Goal: Information Seeking & Learning: Find specific page/section

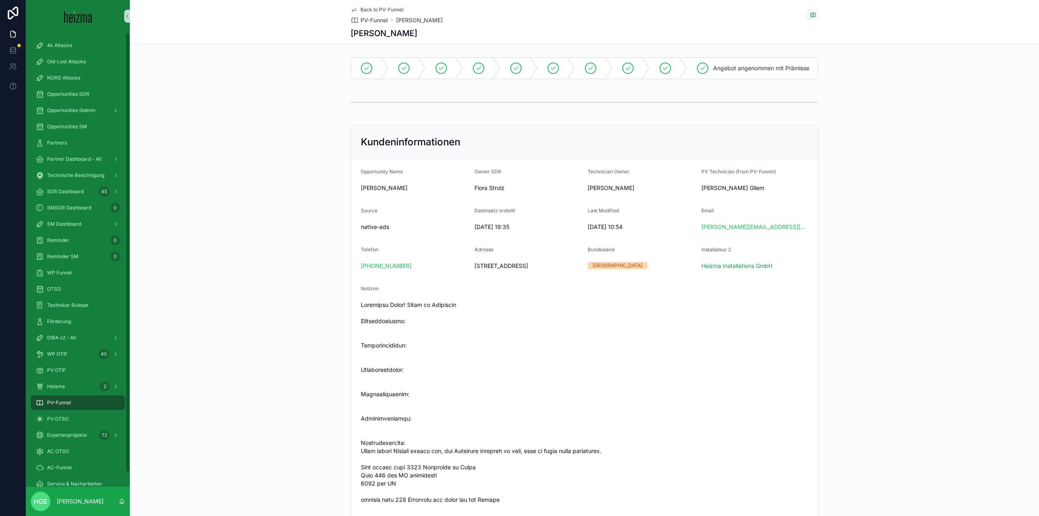
scroll to position [81, 0]
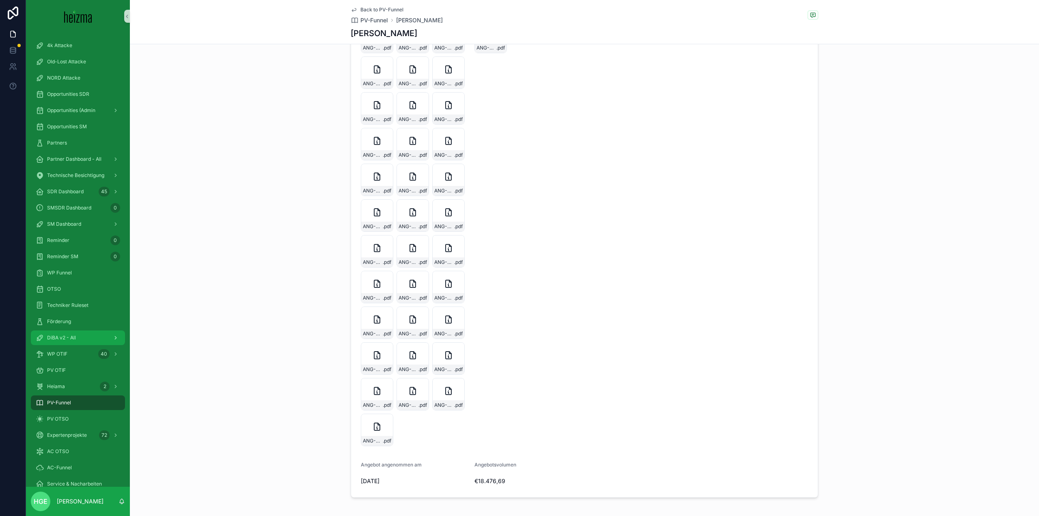
click at [72, 337] on span "DiBA v2 - All" at bounding box center [61, 338] width 29 height 6
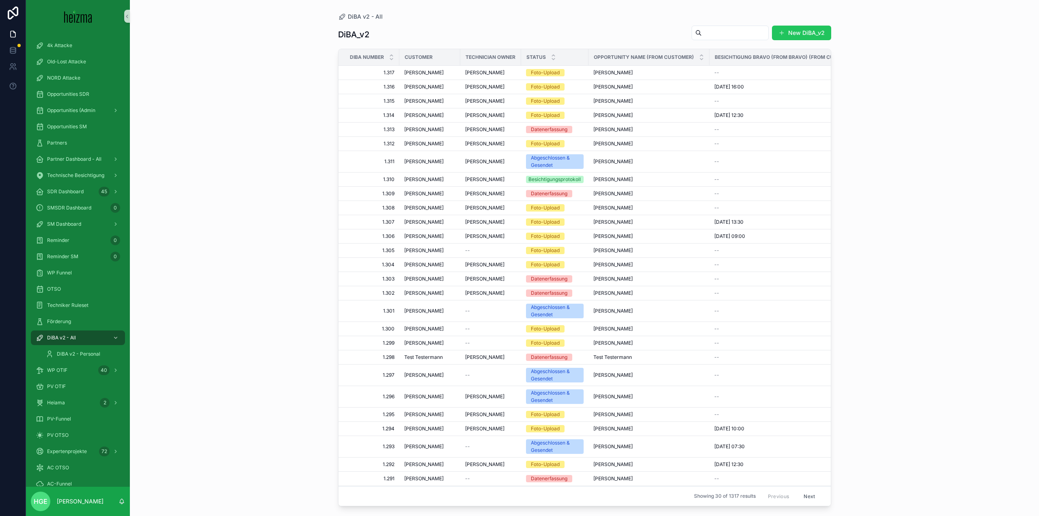
click at [734, 35] on input "scrollable content" at bounding box center [735, 32] width 67 height 11
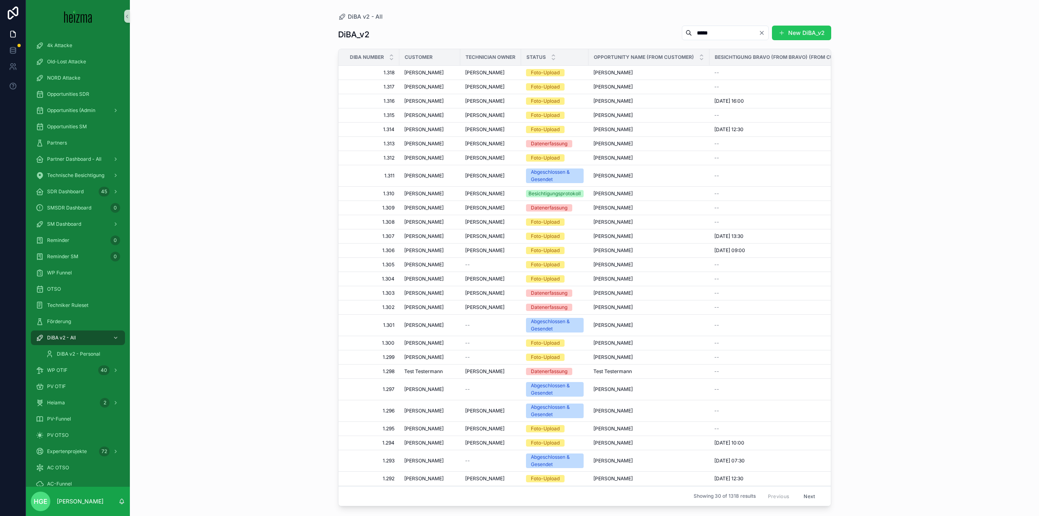
type input "*****"
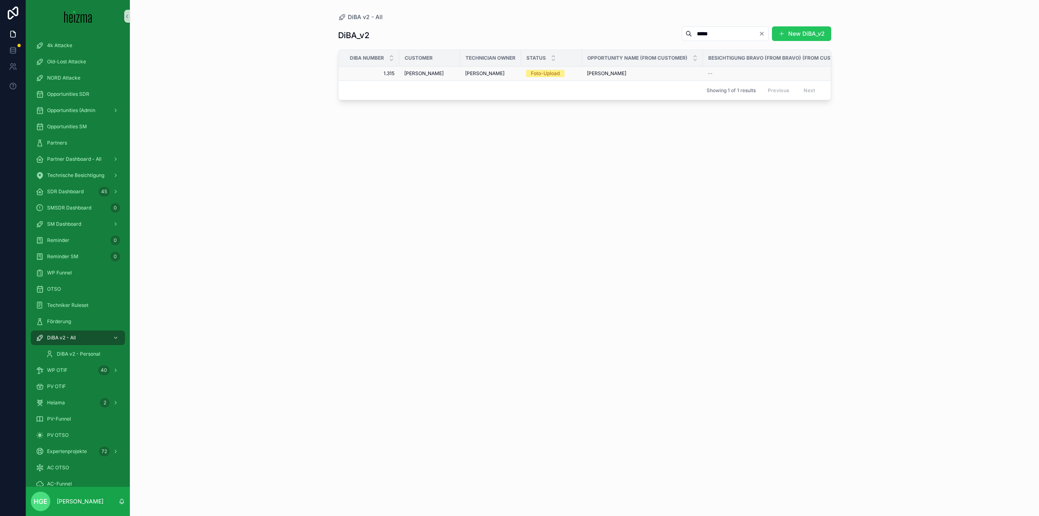
click at [415, 72] on span "[PERSON_NAME]" at bounding box center [423, 73] width 39 height 6
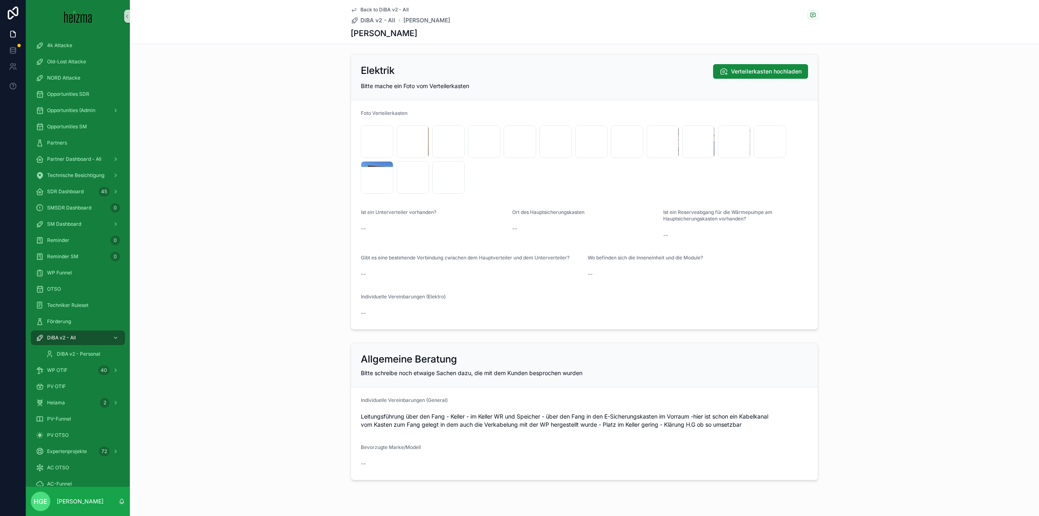
scroll to position [1540, 0]
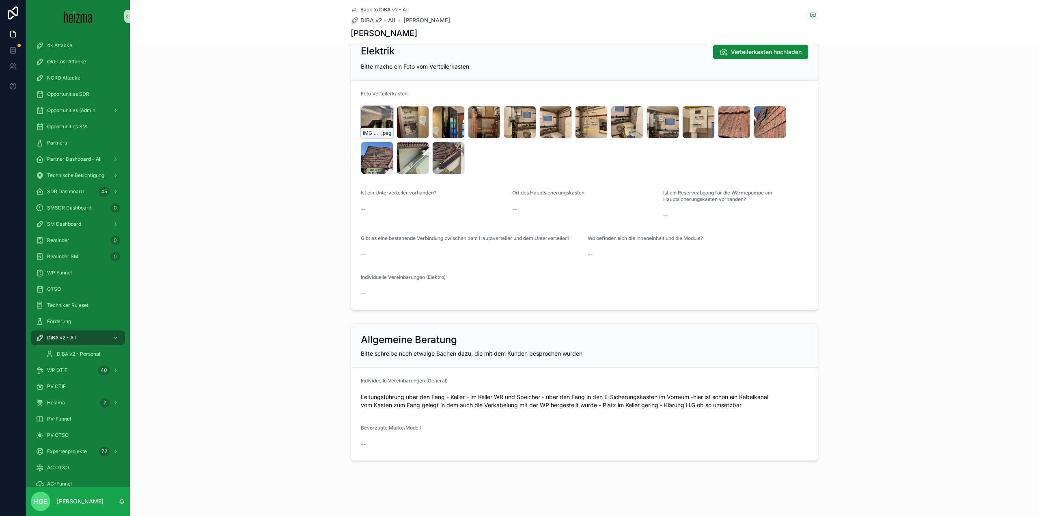
click at [374, 125] on div "IMG_5465 .jpeg" at bounding box center [377, 122] width 32 height 32
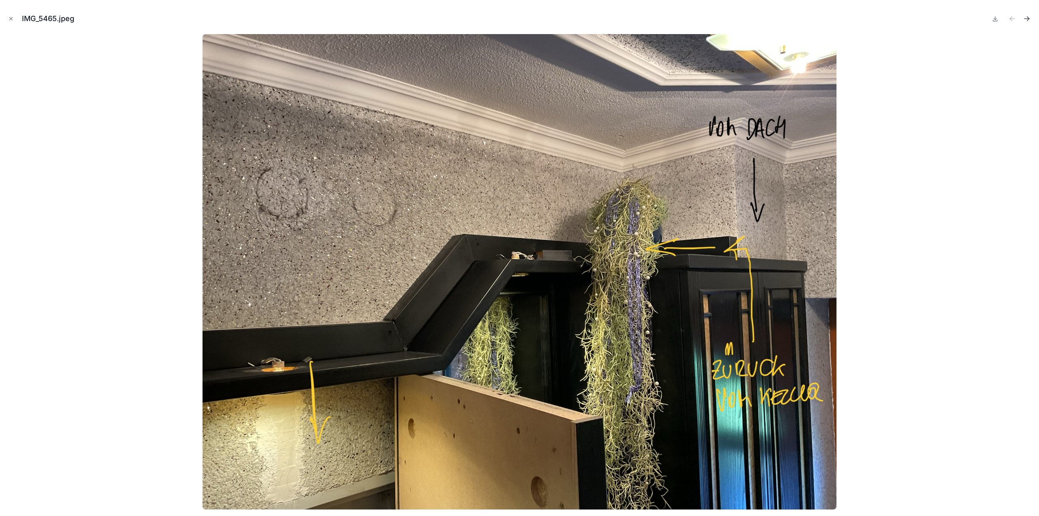
click at [1028, 18] on icon "Next file" at bounding box center [1029, 18] width 2 height 2
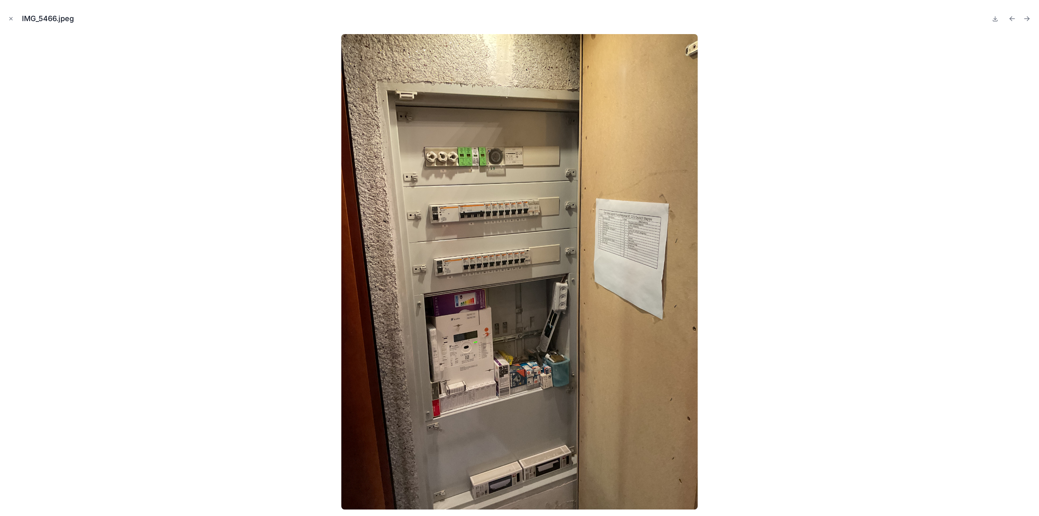
click at [1028, 18] on icon "Next file" at bounding box center [1029, 18] width 2 height 2
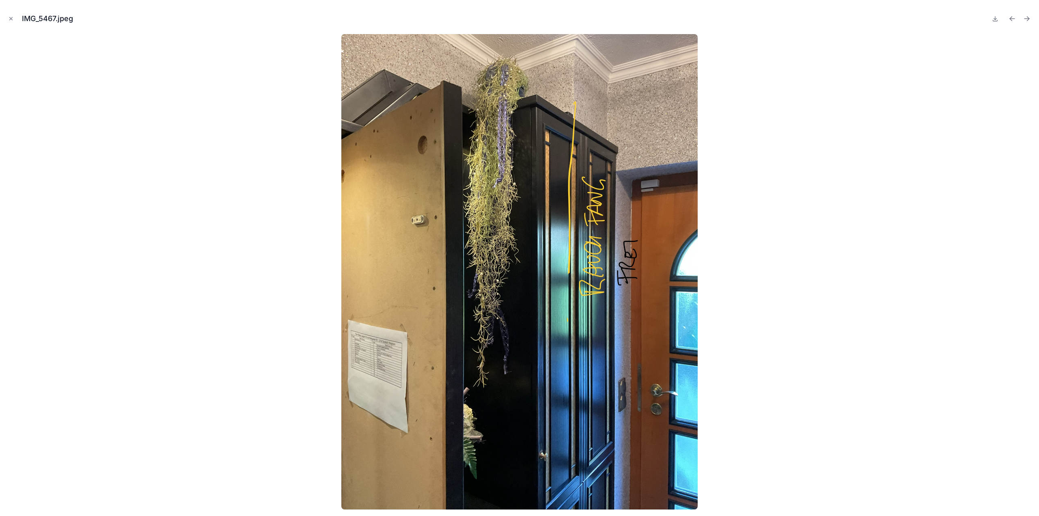
click at [1028, 18] on icon "Next file" at bounding box center [1029, 18] width 2 height 2
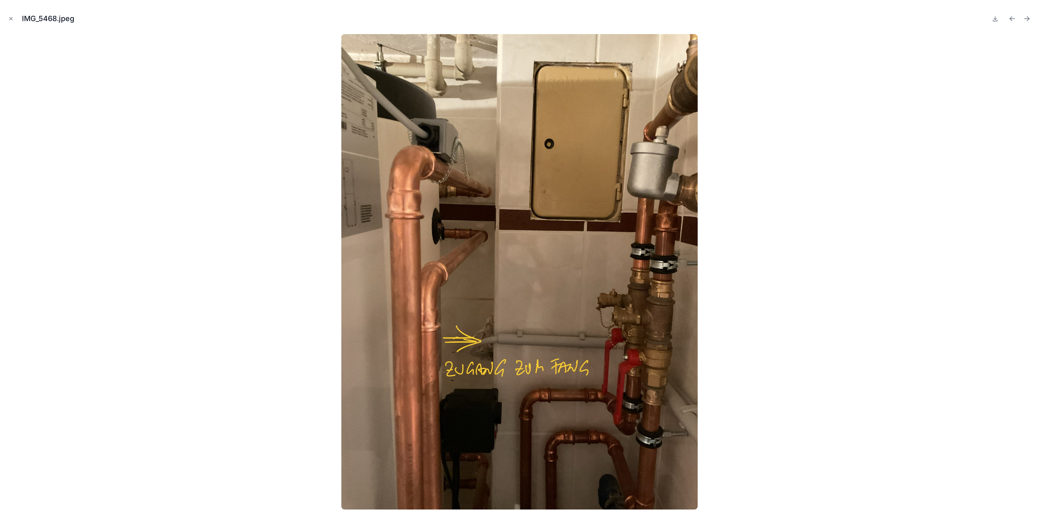
click at [1028, 18] on icon "Next file" at bounding box center [1029, 18] width 2 height 2
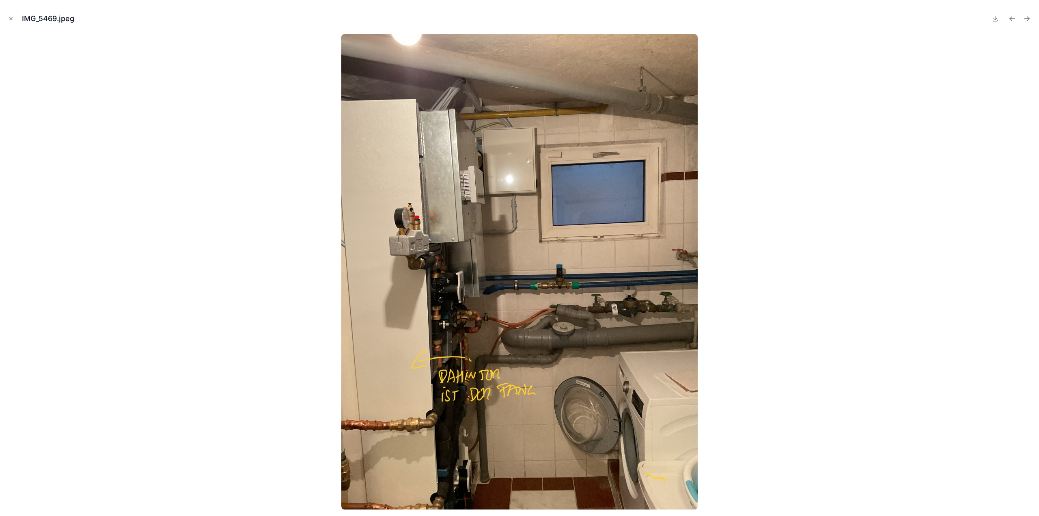
click at [1028, 18] on icon "Next file" at bounding box center [1029, 18] width 2 height 2
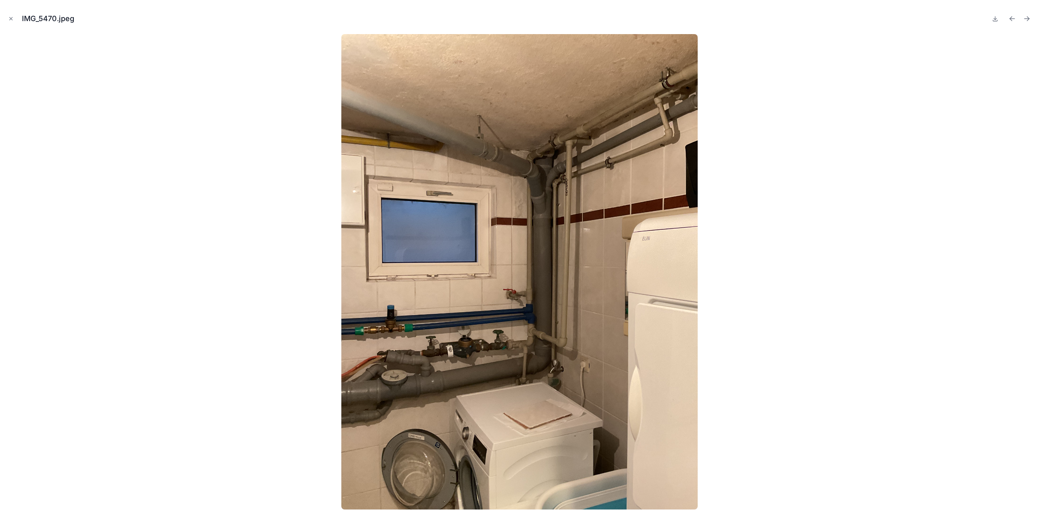
click at [1028, 18] on icon "Next file" at bounding box center [1029, 18] width 2 height 2
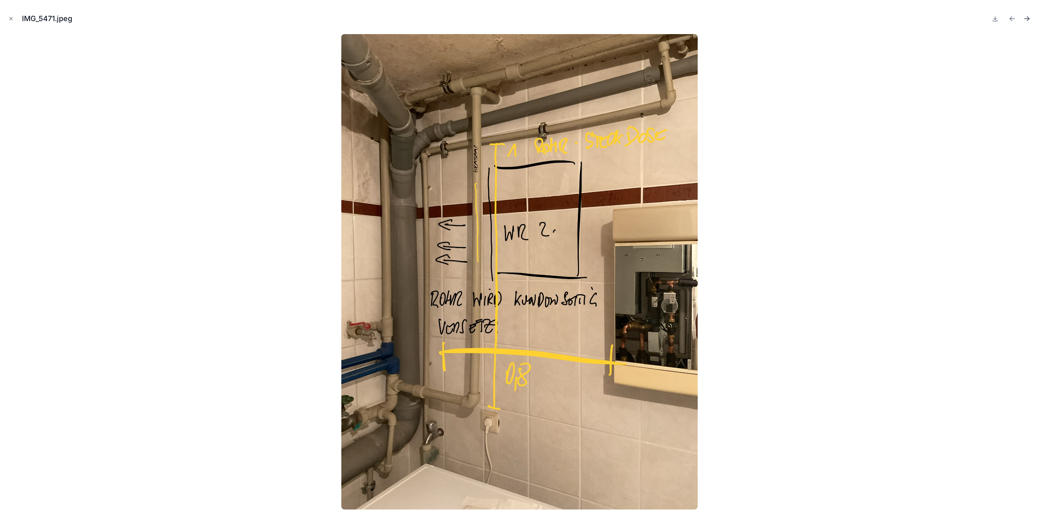
click at [1025, 18] on icon "Next file" at bounding box center [1027, 19] width 8 height 8
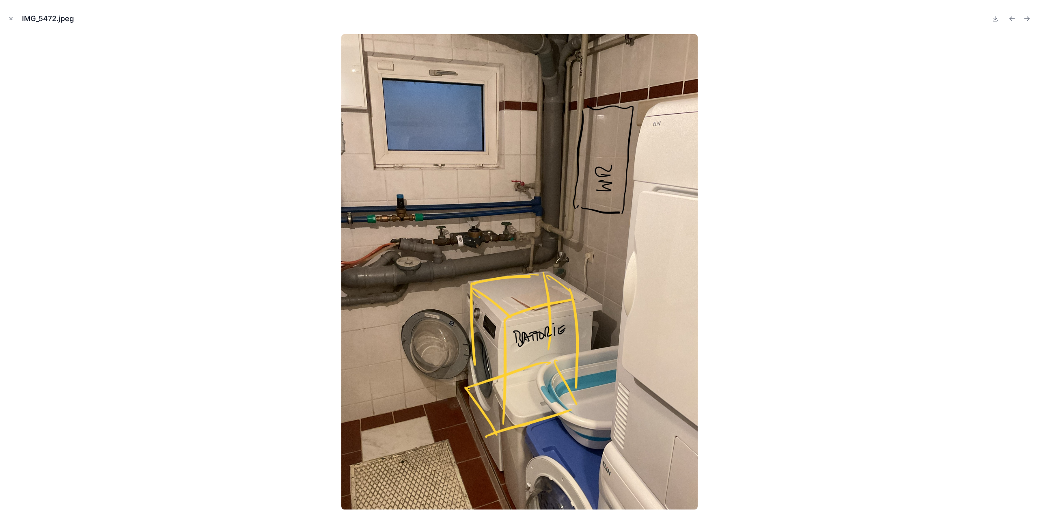
click at [1025, 18] on icon "Next file" at bounding box center [1027, 19] width 8 height 8
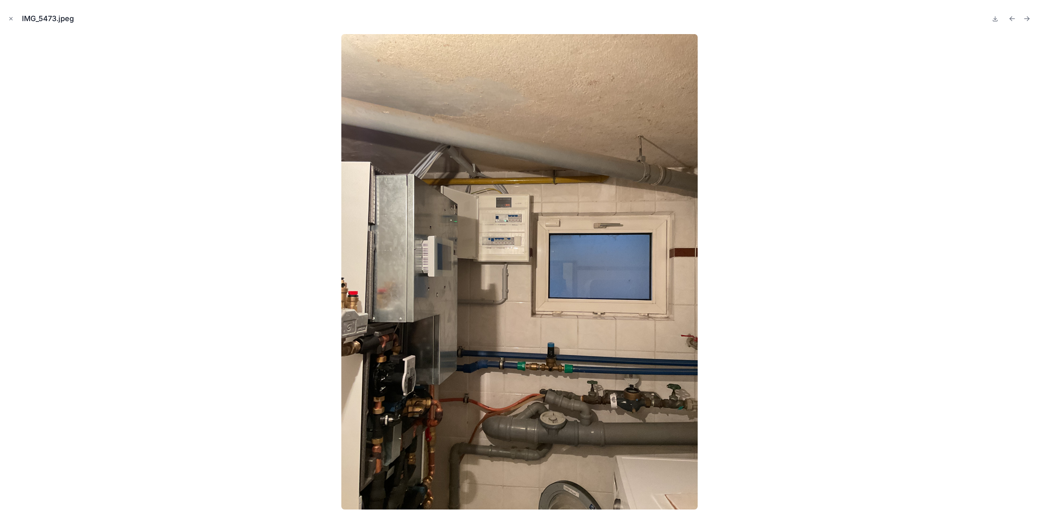
click at [1025, 18] on icon "Next file" at bounding box center [1027, 19] width 8 height 8
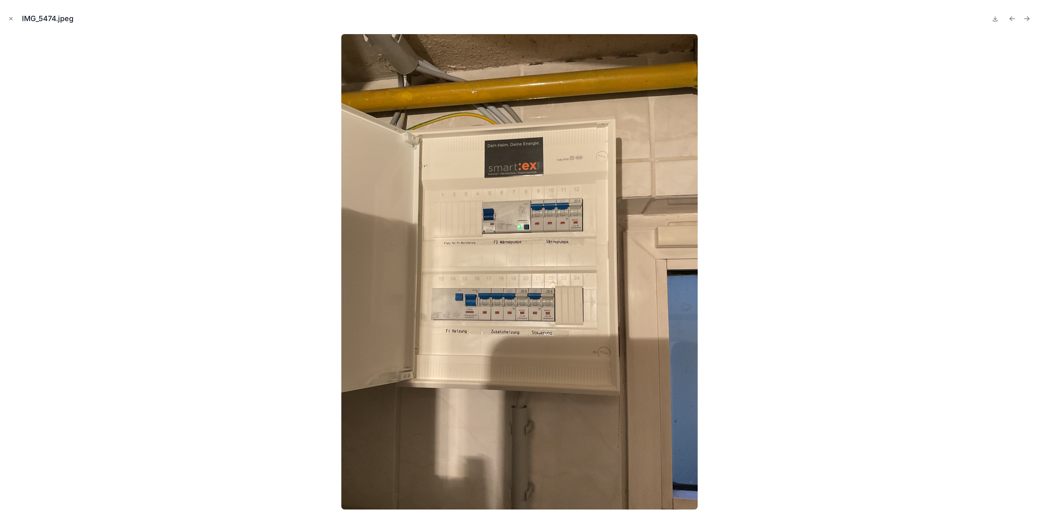
click at [1025, 18] on icon "Next file" at bounding box center [1027, 19] width 8 height 8
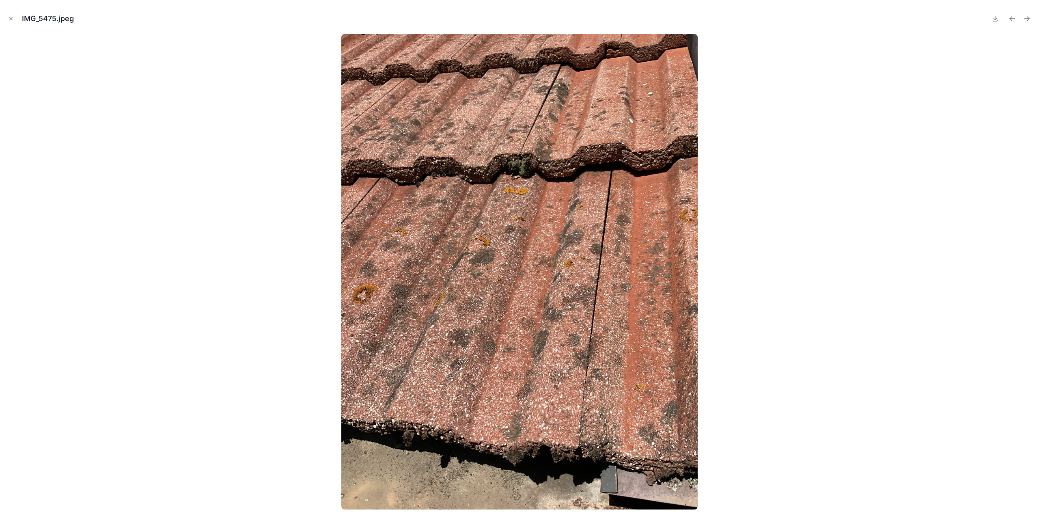
click at [1025, 18] on icon "Next file" at bounding box center [1027, 19] width 8 height 8
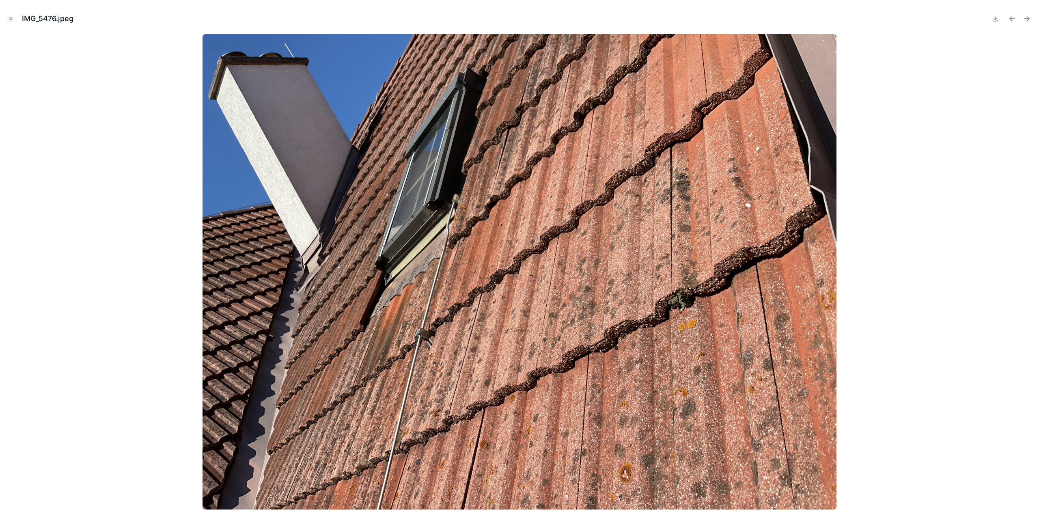
click at [1025, 18] on icon "Next file" at bounding box center [1027, 19] width 8 height 8
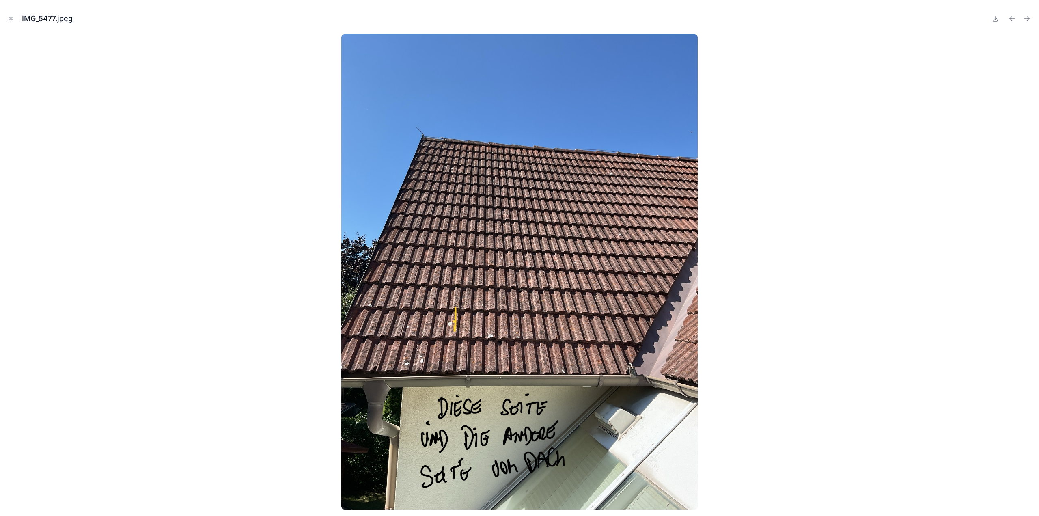
click at [1025, 18] on icon "Next file" at bounding box center [1027, 19] width 8 height 8
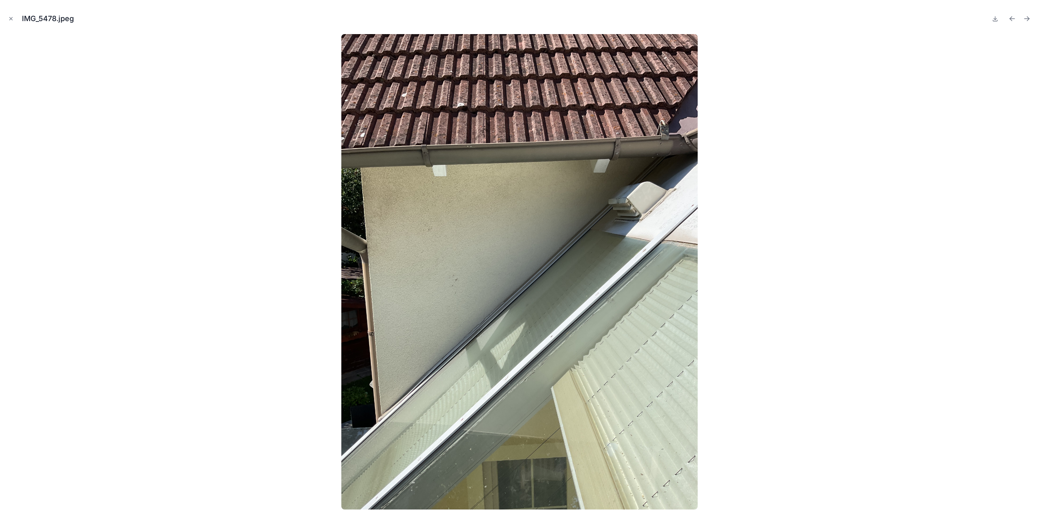
click at [1025, 18] on icon "Next file" at bounding box center [1027, 19] width 8 height 8
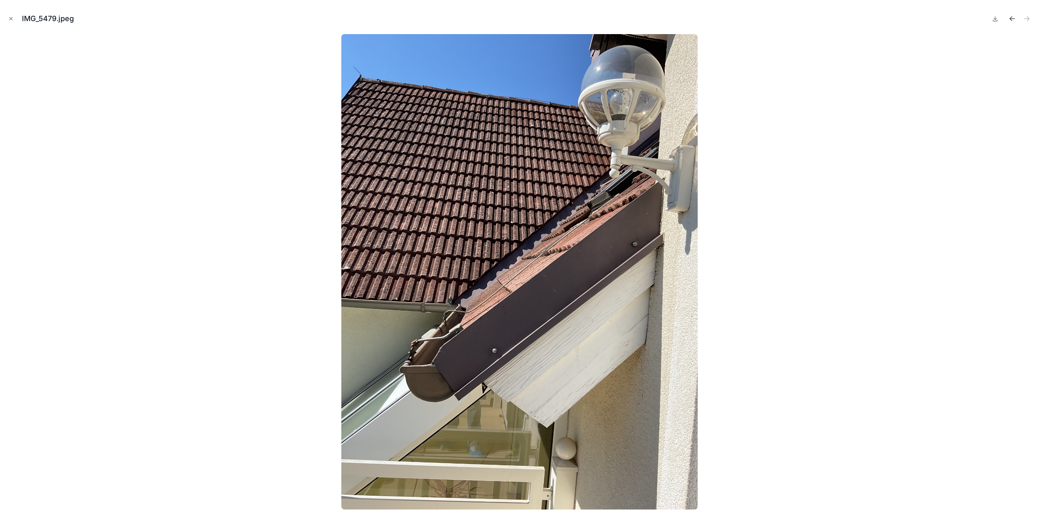
click at [1010, 19] on icon "Previous file" at bounding box center [1012, 19] width 8 height 8
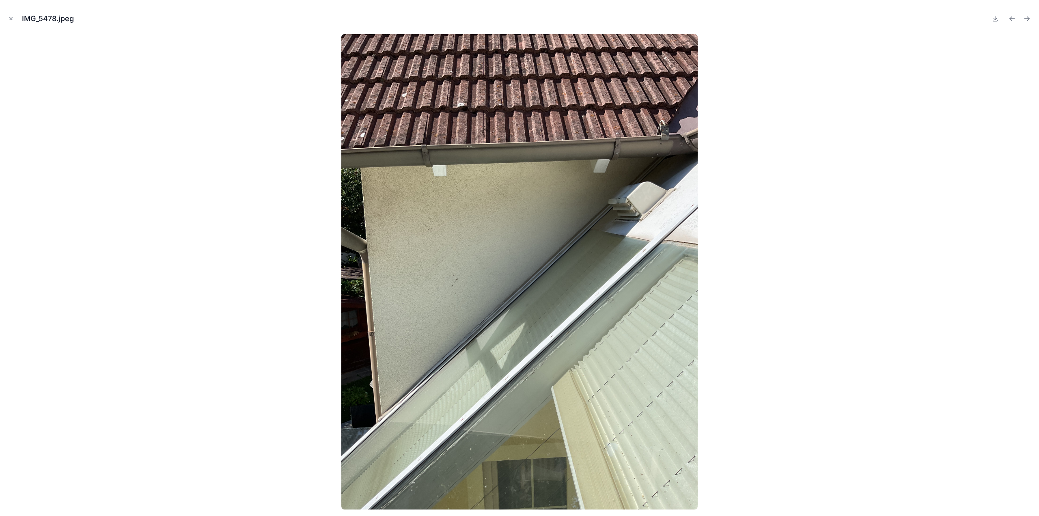
click at [1010, 19] on icon "Previous file" at bounding box center [1012, 19] width 8 height 8
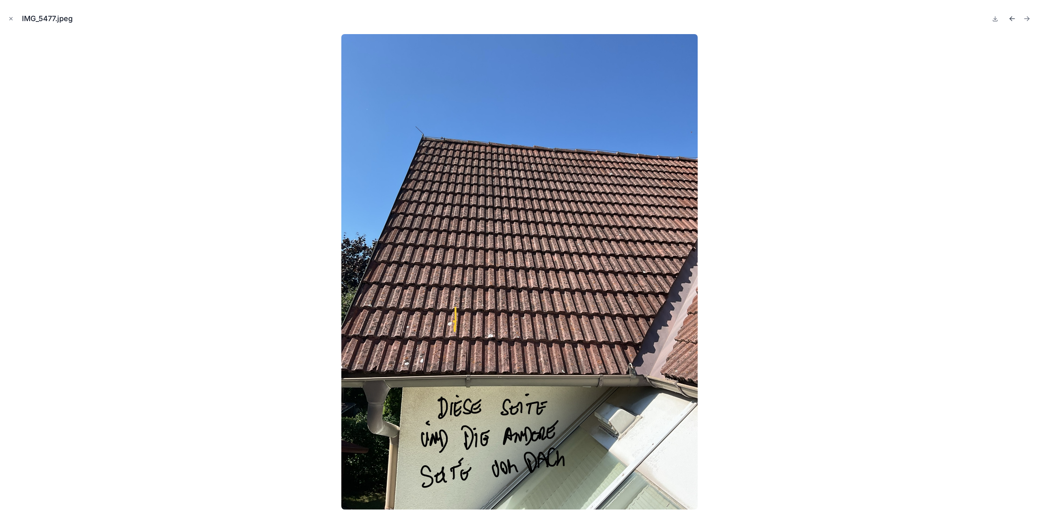
click at [1010, 20] on icon "Previous file" at bounding box center [1012, 19] width 8 height 8
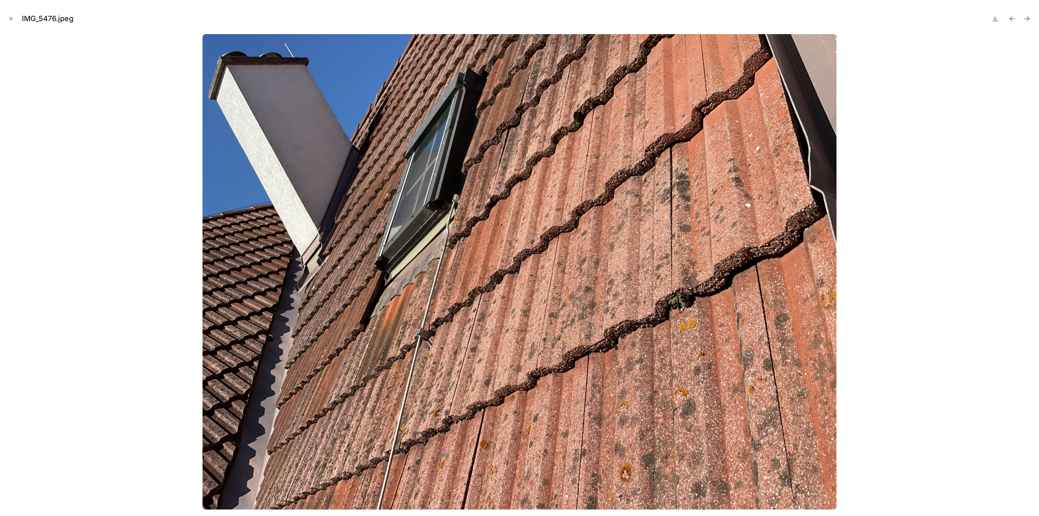
click at [1010, 20] on icon "Previous file" at bounding box center [1012, 19] width 8 height 8
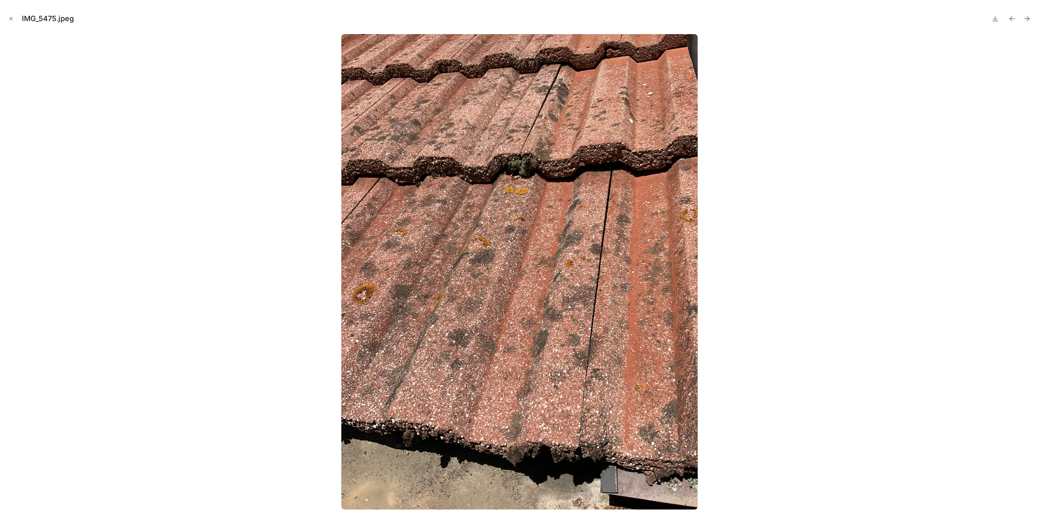
click at [1010, 20] on icon "Previous file" at bounding box center [1012, 19] width 8 height 8
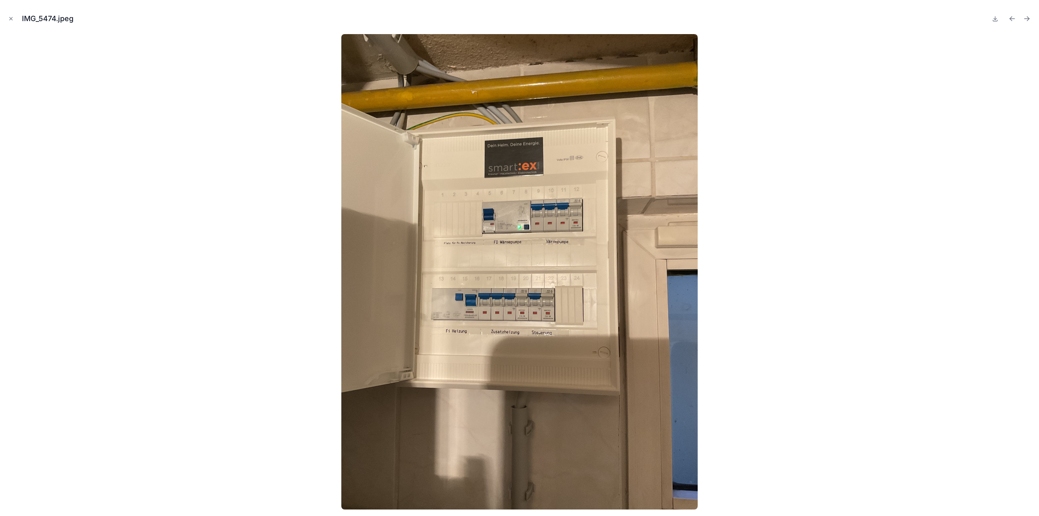
click at [1010, 20] on icon "Previous file" at bounding box center [1012, 19] width 8 height 8
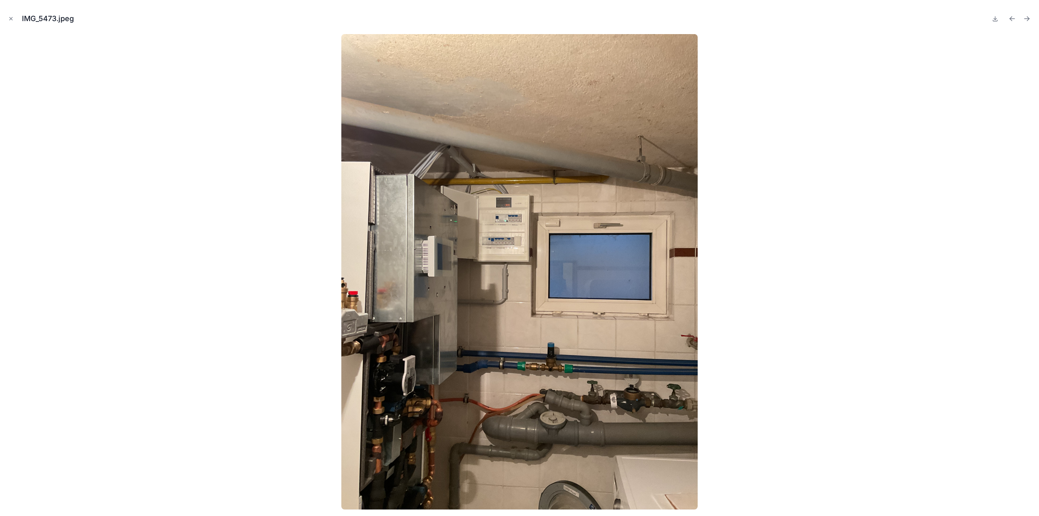
click at [1010, 20] on icon "Previous file" at bounding box center [1012, 19] width 8 height 8
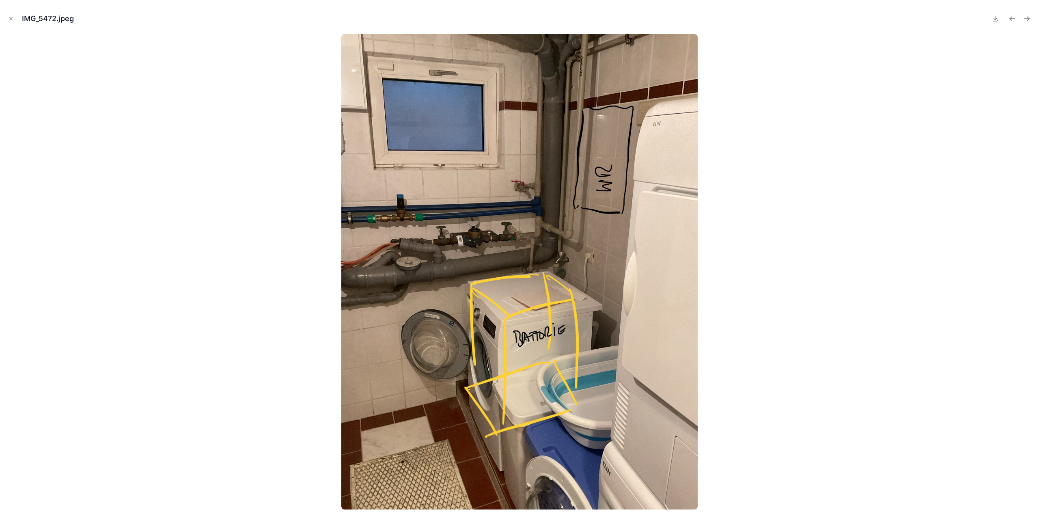
click at [1010, 20] on icon "Previous file" at bounding box center [1012, 19] width 8 height 8
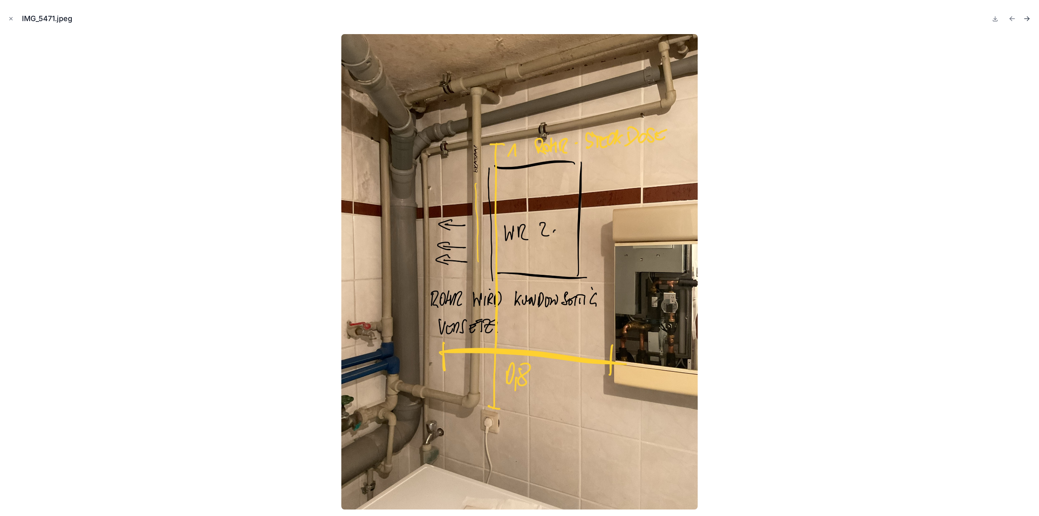
click at [1030, 22] on icon "Next file" at bounding box center [1027, 19] width 8 height 8
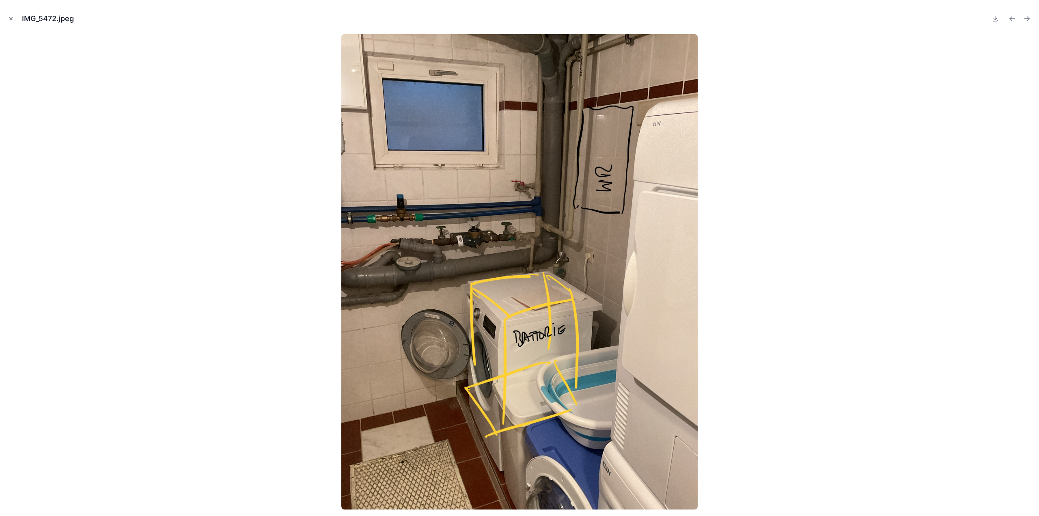
click at [13, 20] on icon "Close modal" at bounding box center [11, 19] width 6 height 6
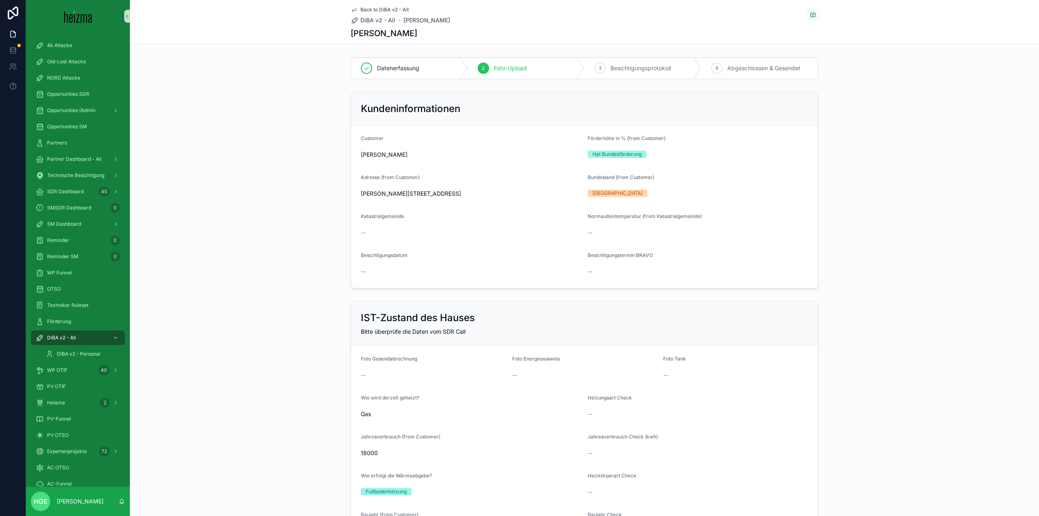
drag, startPoint x: 358, startPoint y: 196, endPoint x: 496, endPoint y: 190, distance: 139.0
click at [496, 190] on span "[PERSON_NAME][STREET_ADDRESS]" at bounding box center [471, 194] width 220 height 8
copy span "[PERSON_NAME][STREET_ADDRESS]"
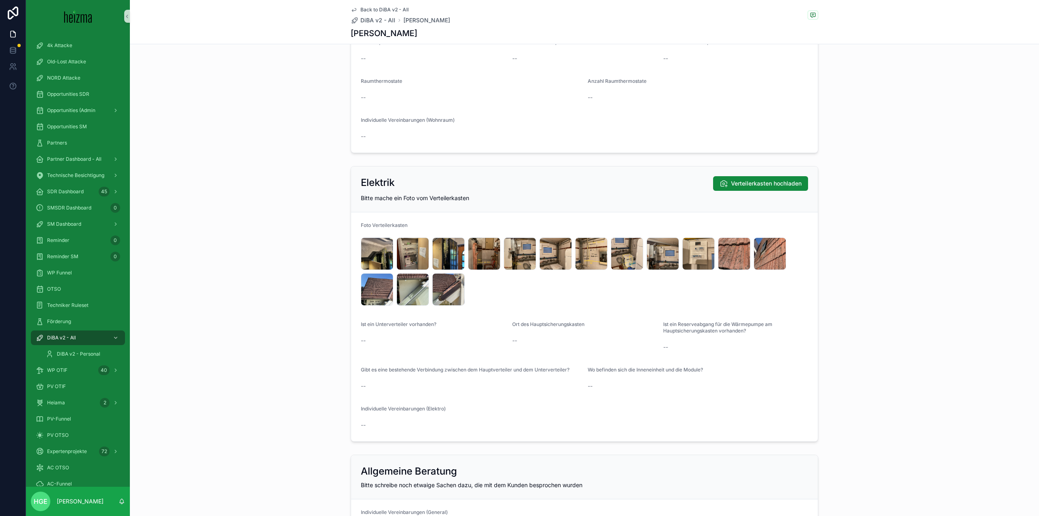
scroll to position [1540, 0]
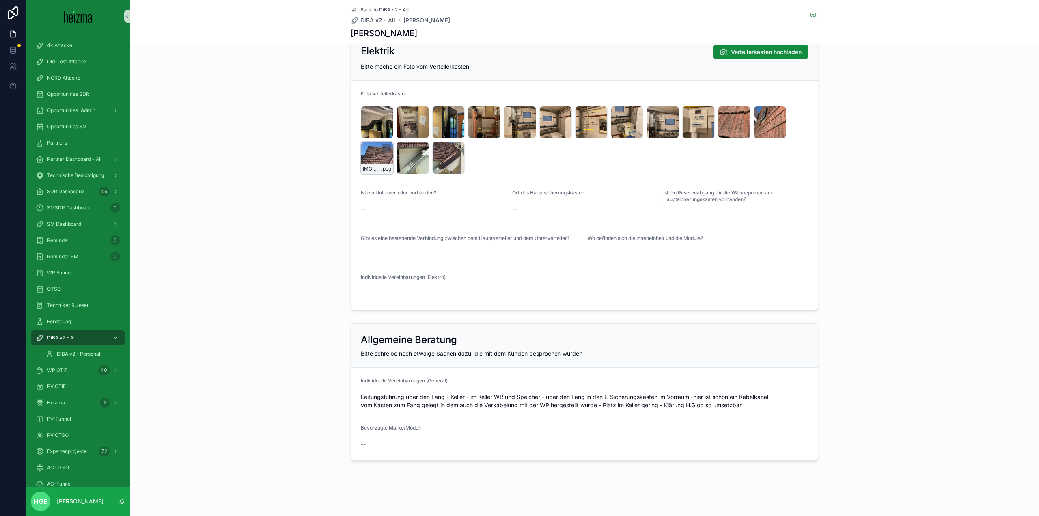
click at [371, 158] on div "IMG_5477 .jpeg" at bounding box center [377, 158] width 32 height 32
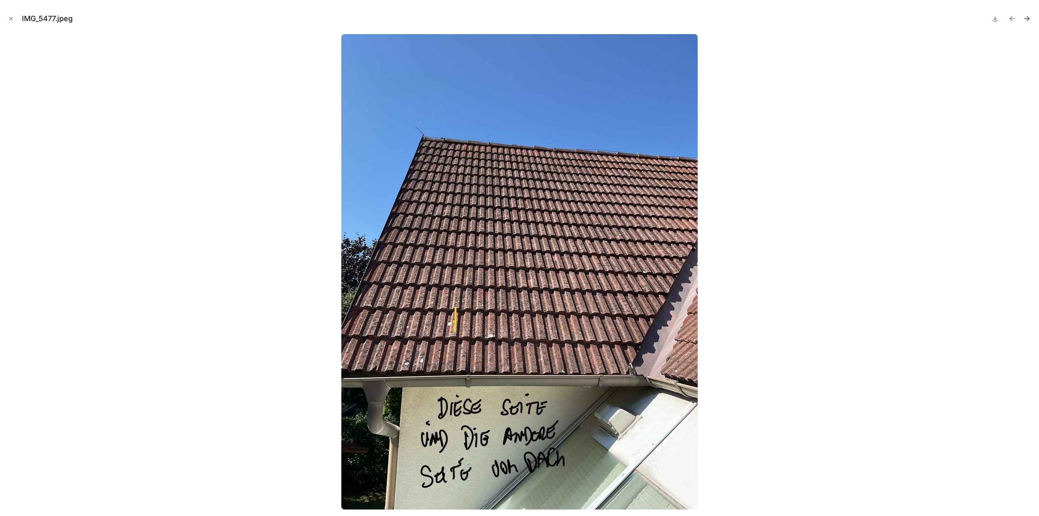
click at [1028, 19] on icon "Next file" at bounding box center [1027, 19] width 8 height 8
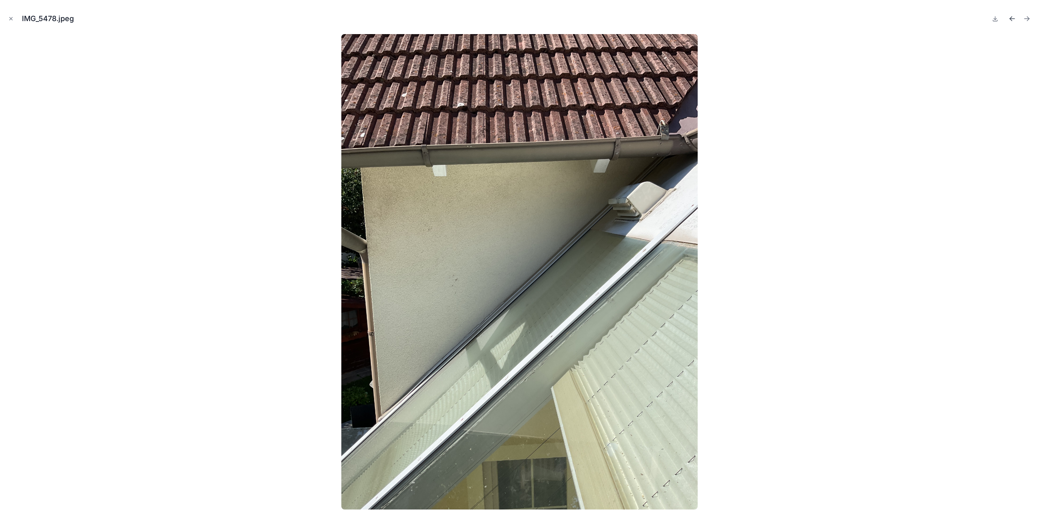
click at [1010, 13] on button "Previous file" at bounding box center [1012, 18] width 11 height 11
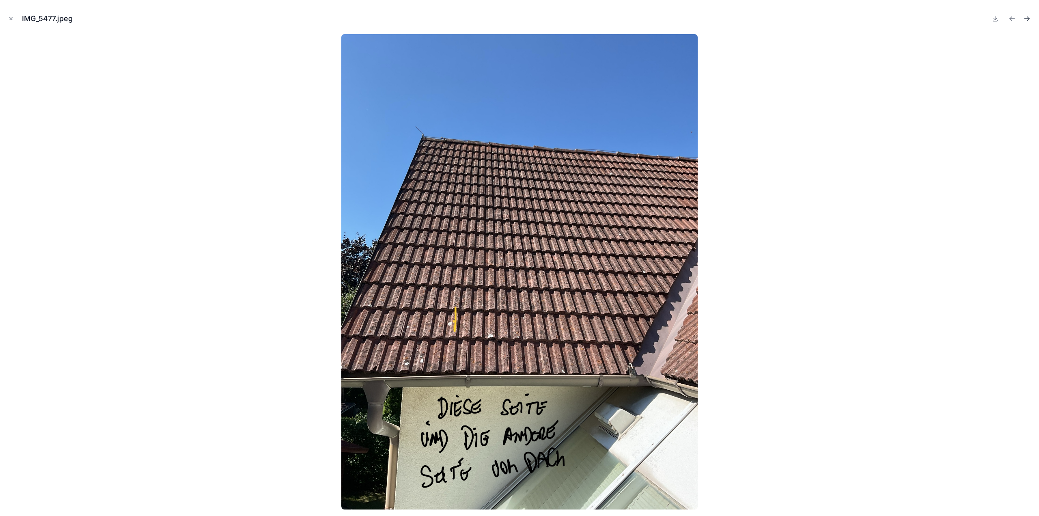
click at [1028, 18] on icon "Next file" at bounding box center [1027, 19] width 8 height 8
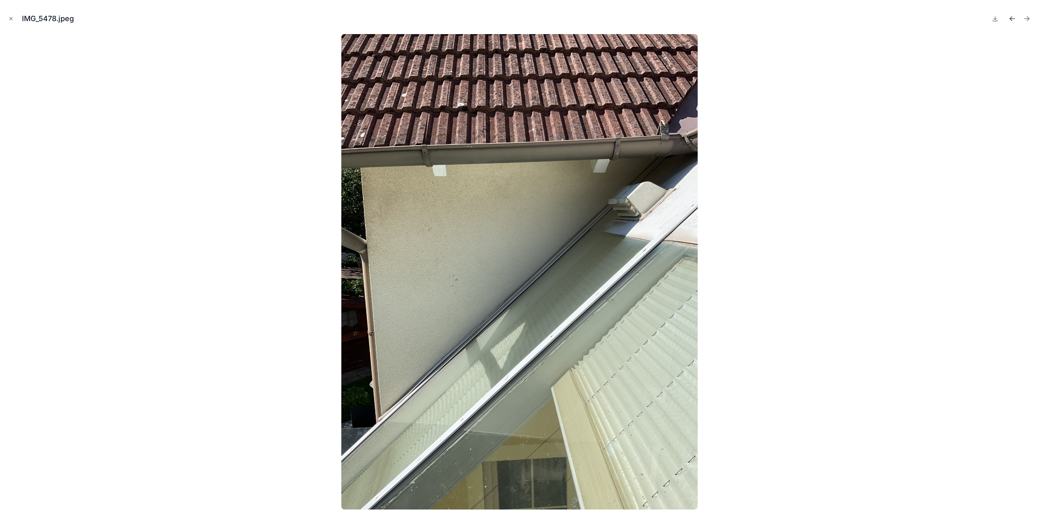
click at [1012, 17] on icon "Previous file" at bounding box center [1011, 18] width 2 height 2
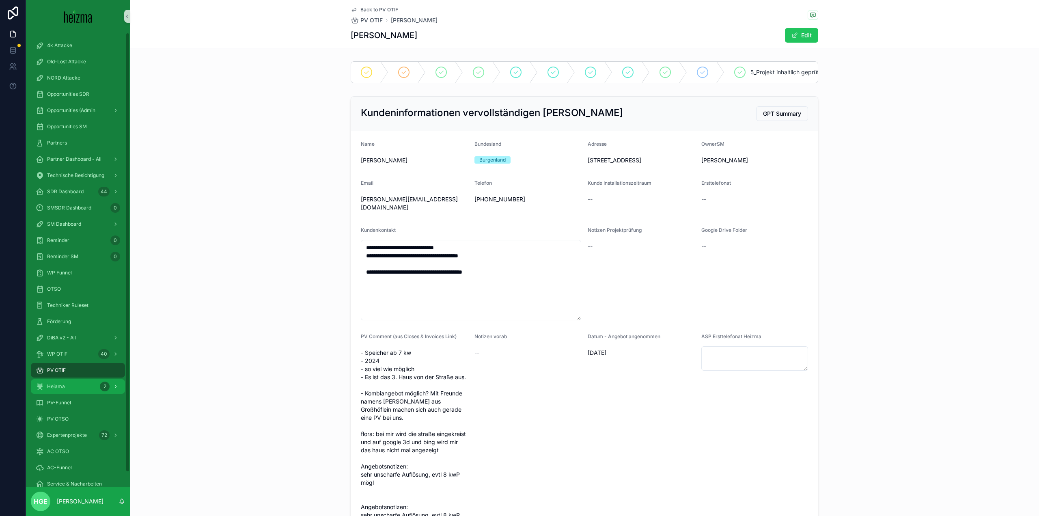
scroll to position [1421, 0]
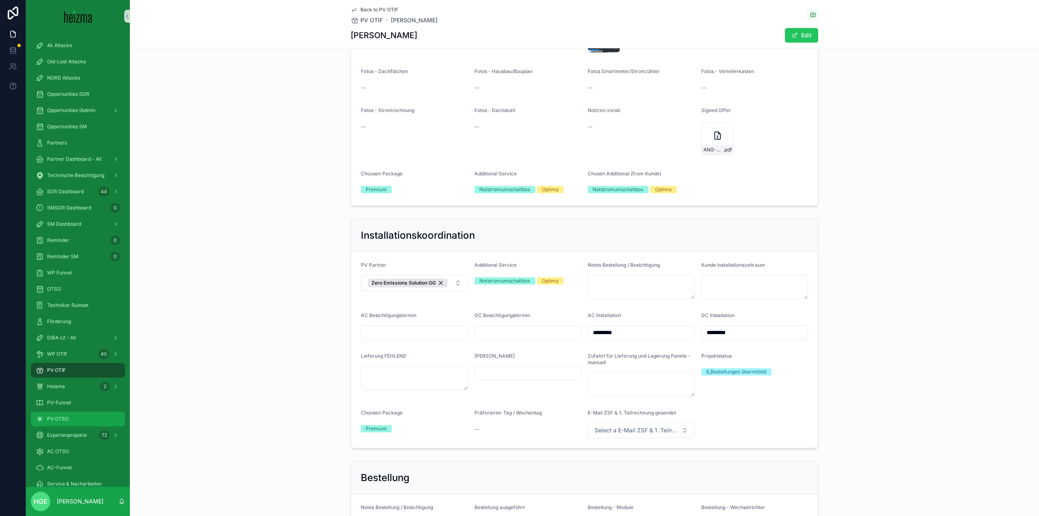
click at [65, 416] on span "PV OTSO" at bounding box center [58, 419] width 22 height 6
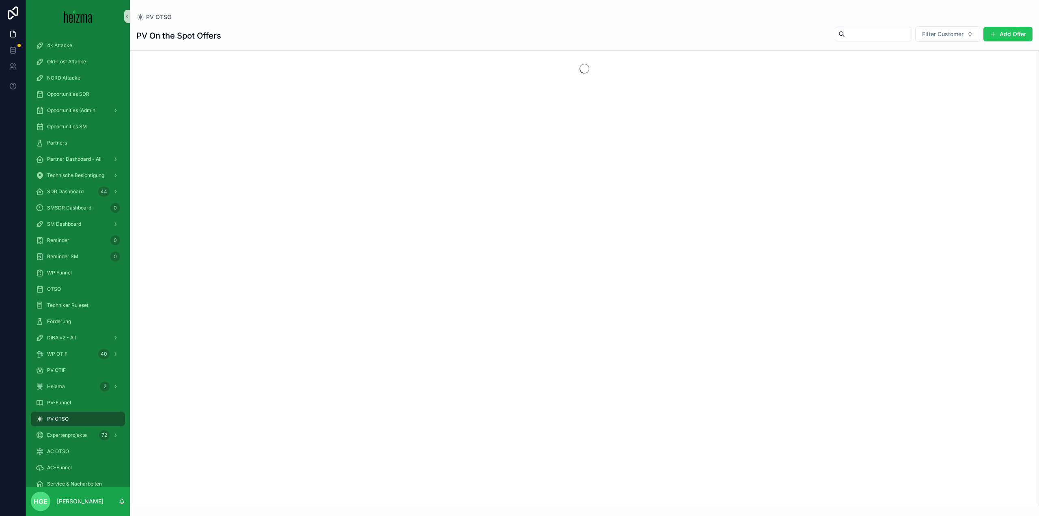
drag, startPoint x: 857, startPoint y: 36, endPoint x: 882, endPoint y: 35, distance: 25.2
click at [857, 35] on input "scrollable content" at bounding box center [878, 33] width 67 height 11
click at [941, 32] on span "Filter Customer" at bounding box center [942, 34] width 41 height 8
type input "*****"
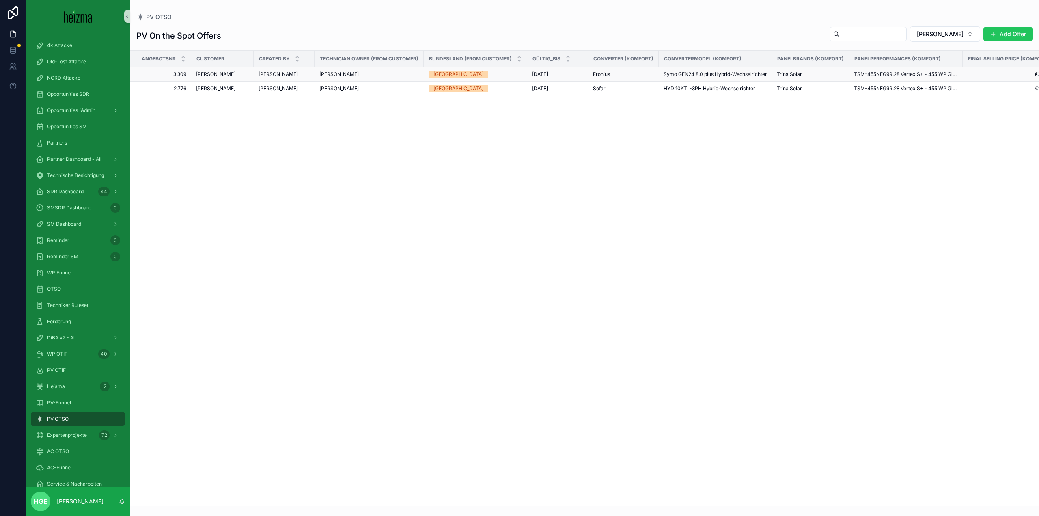
click at [847, 77] on td "Trina Solar" at bounding box center [810, 74] width 77 height 14
click at [278, 71] on span "[PERSON_NAME]" at bounding box center [278, 74] width 39 height 6
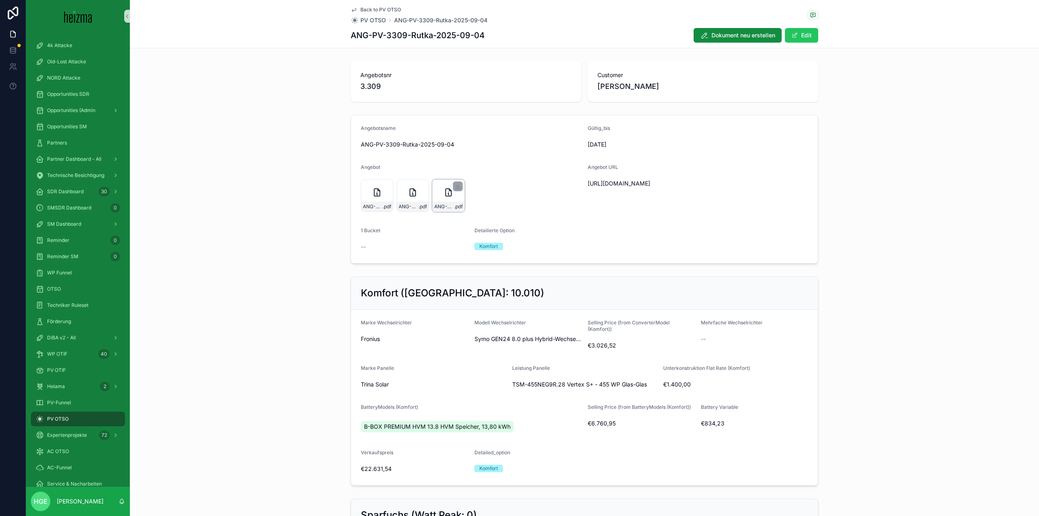
click at [445, 195] on icon "scrollable content" at bounding box center [449, 193] width 10 height 10
click at [440, 188] on div "ANG-PV-3309-Rutka-2025-09-04 .pdf" at bounding box center [448, 195] width 32 height 32
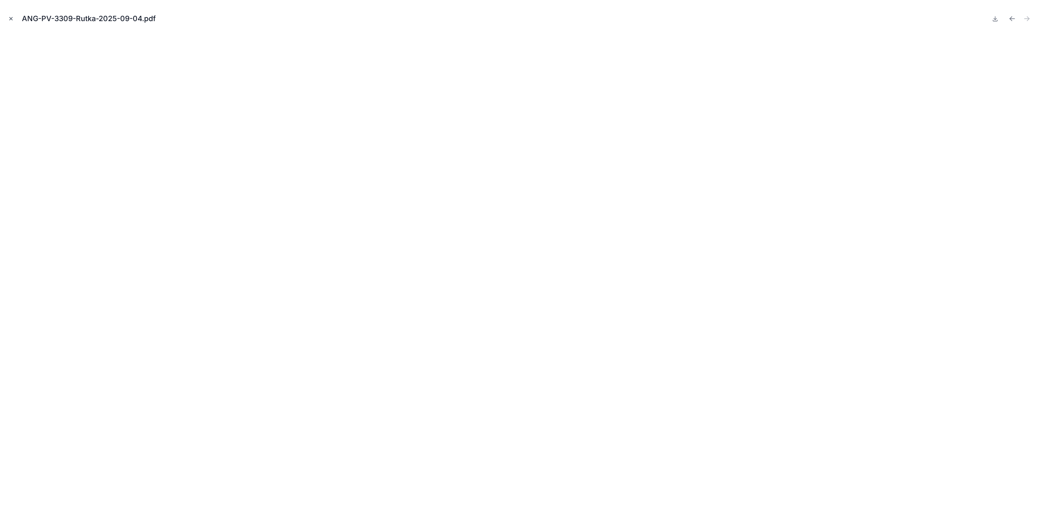
click at [13, 19] on icon "Close modal" at bounding box center [11, 19] width 6 height 6
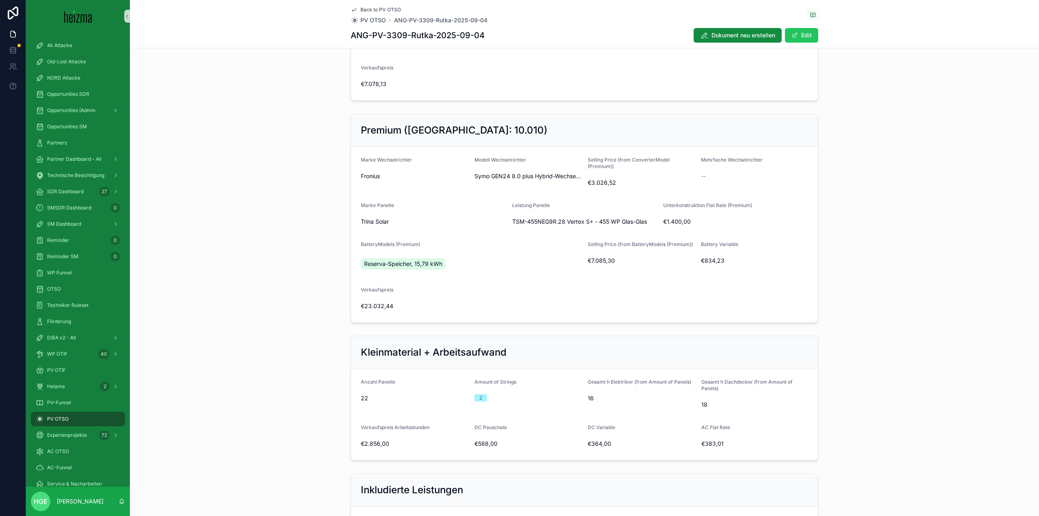
scroll to position [528, 0]
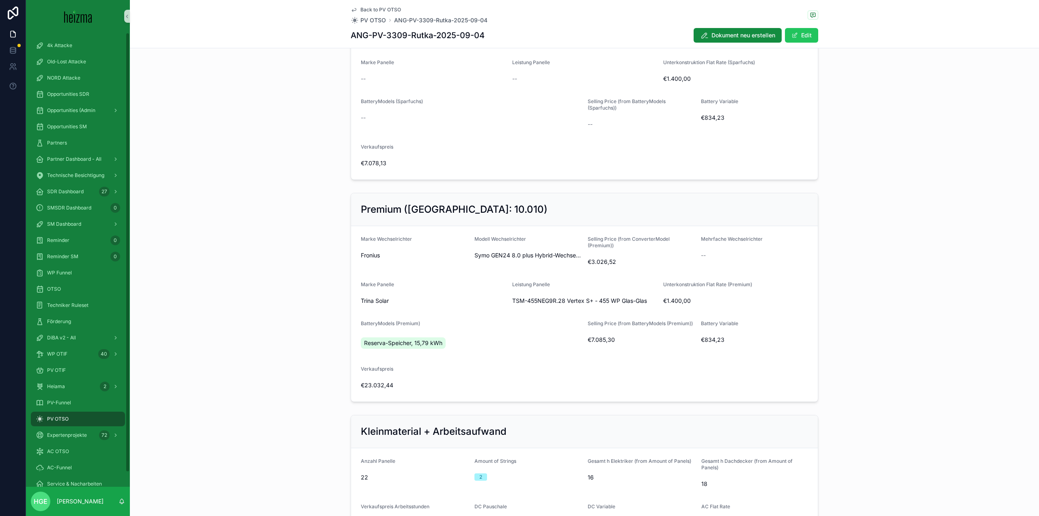
click at [54, 418] on span "PV OTSO" at bounding box center [58, 419] width 22 height 6
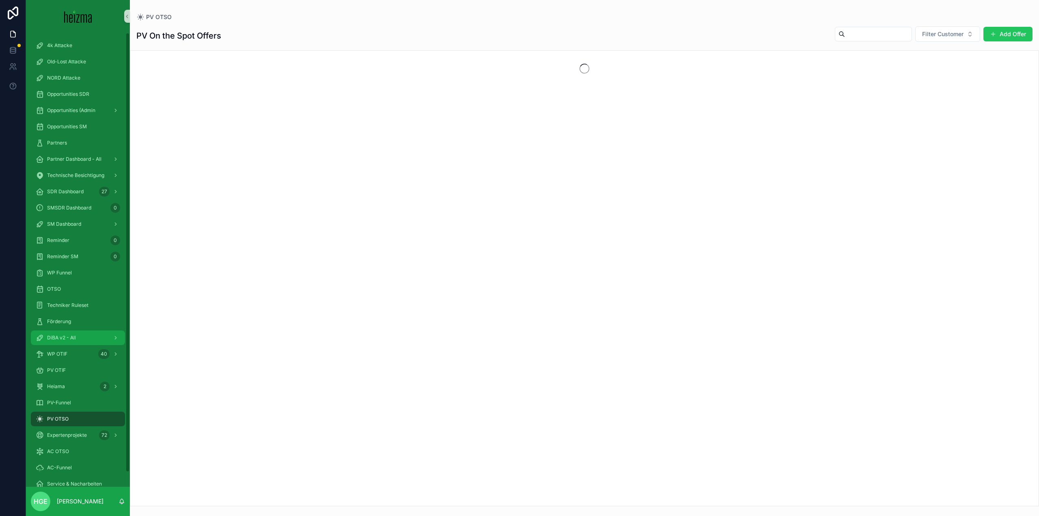
drag, startPoint x: 67, startPoint y: 336, endPoint x: 920, endPoint y: 54, distance: 897.6
click at [67, 336] on span "DiBA v2 - All" at bounding box center [61, 338] width 29 height 6
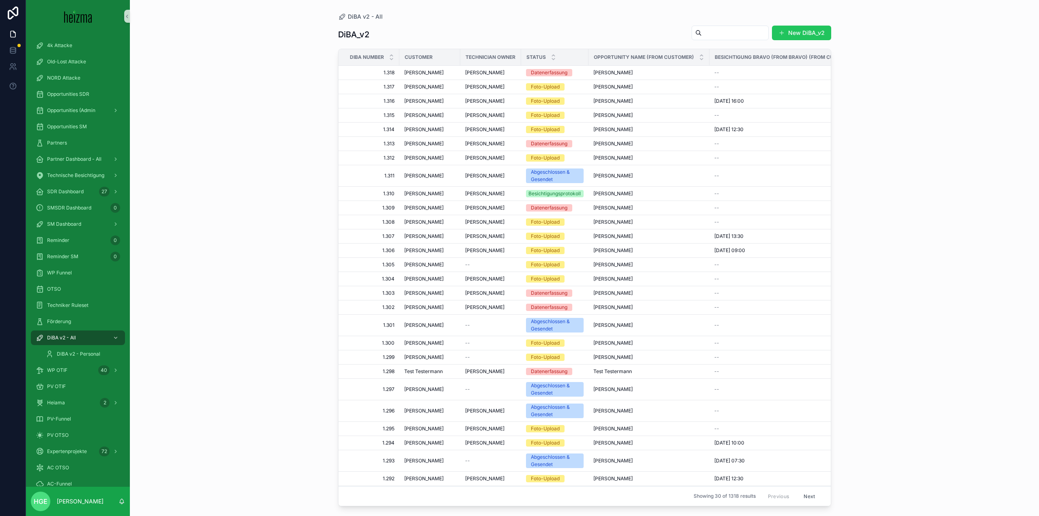
click at [714, 32] on input "scrollable content" at bounding box center [735, 32] width 67 height 11
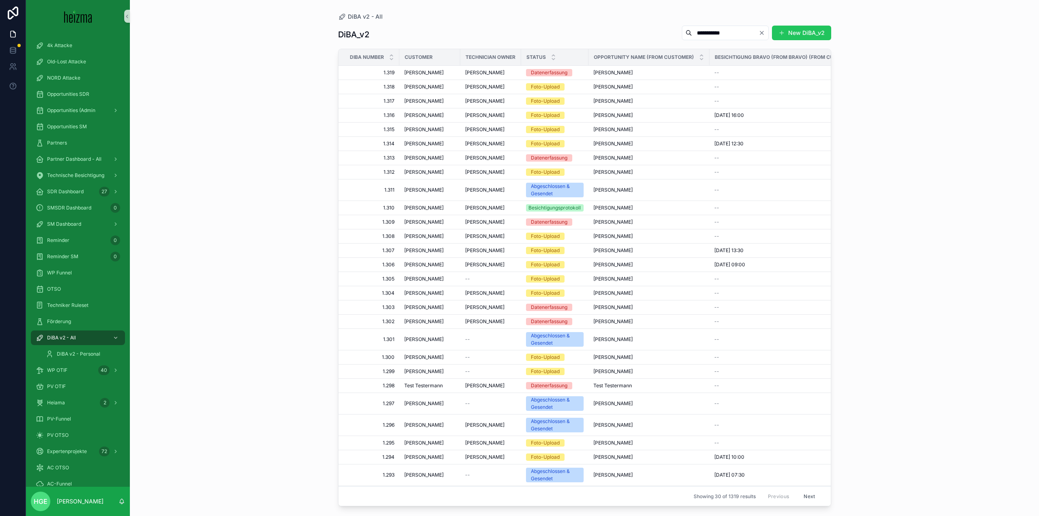
type input "**********"
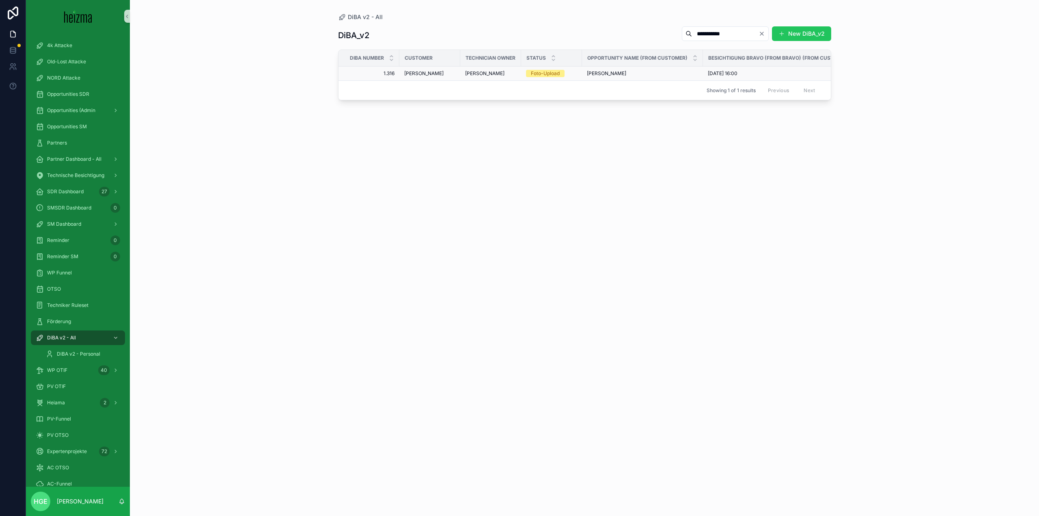
click at [415, 73] on span "[PERSON_NAME]" at bounding box center [423, 73] width 39 height 6
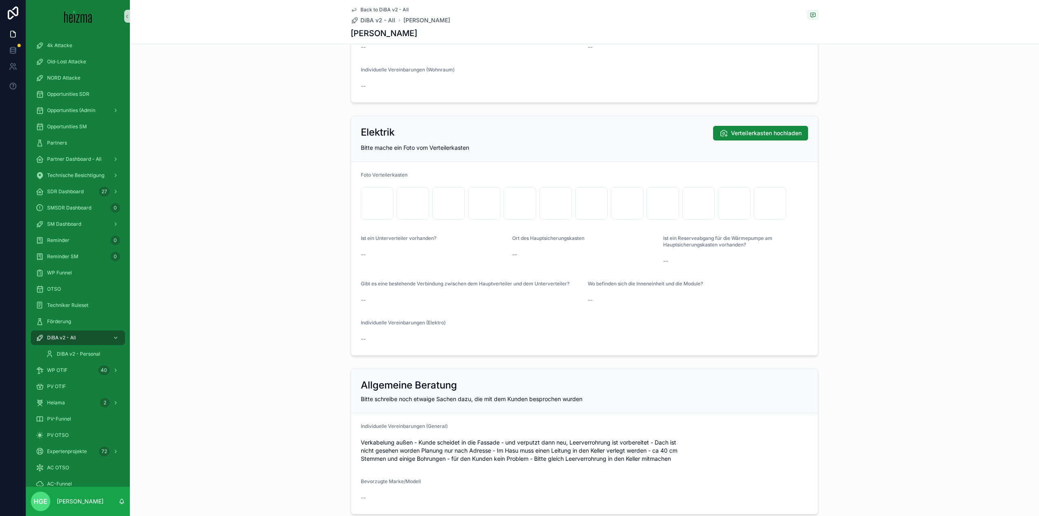
scroll to position [1461, 0]
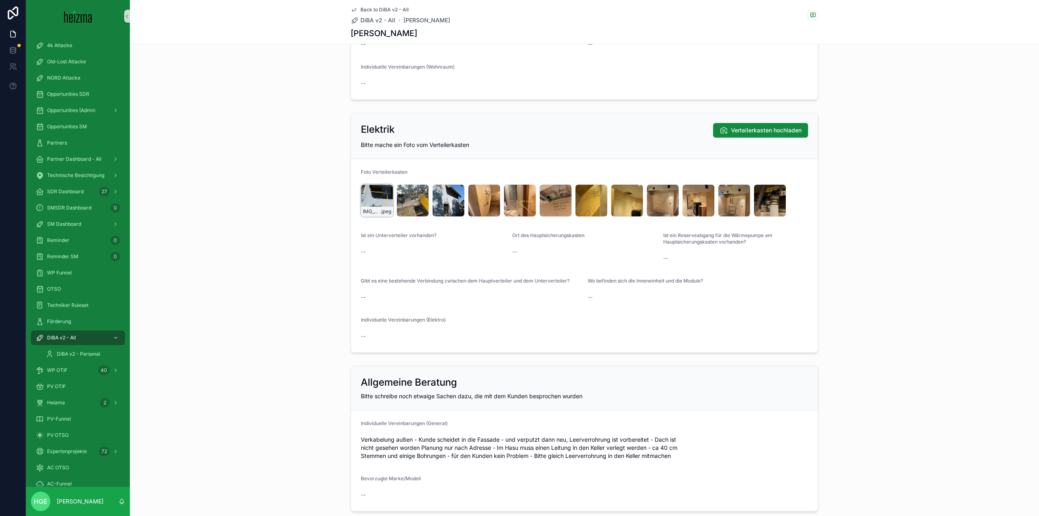
click at [365, 196] on div "IMG_5497 .jpeg" at bounding box center [377, 200] width 32 height 32
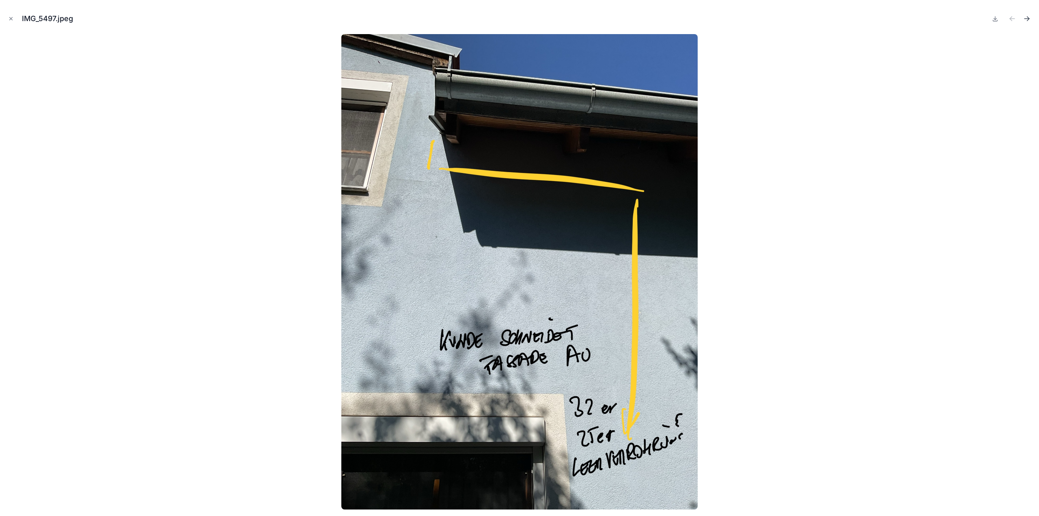
click at [1025, 17] on icon "Next file" at bounding box center [1027, 19] width 8 height 8
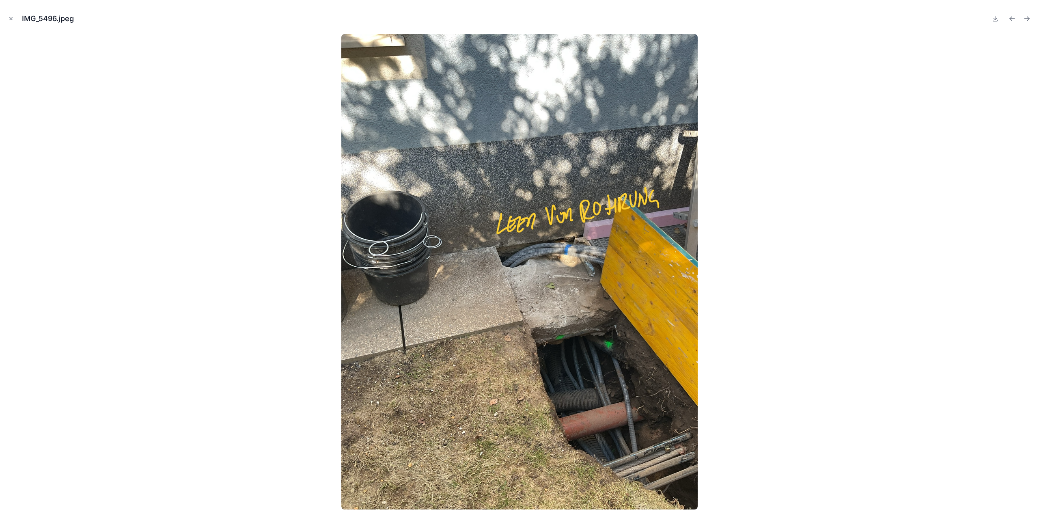
click at [1025, 17] on icon "Next file" at bounding box center [1027, 19] width 8 height 8
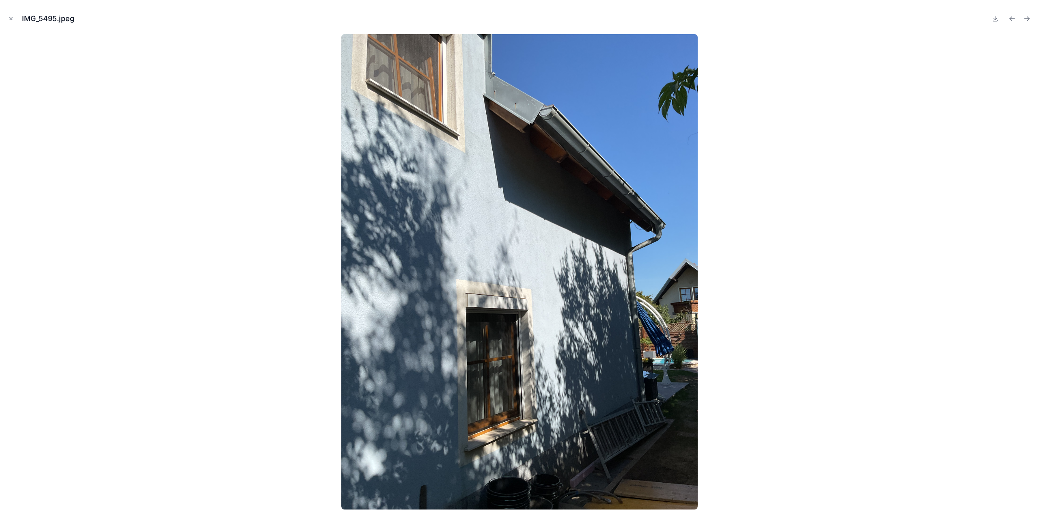
click at [1025, 17] on icon "Next file" at bounding box center [1027, 19] width 8 height 8
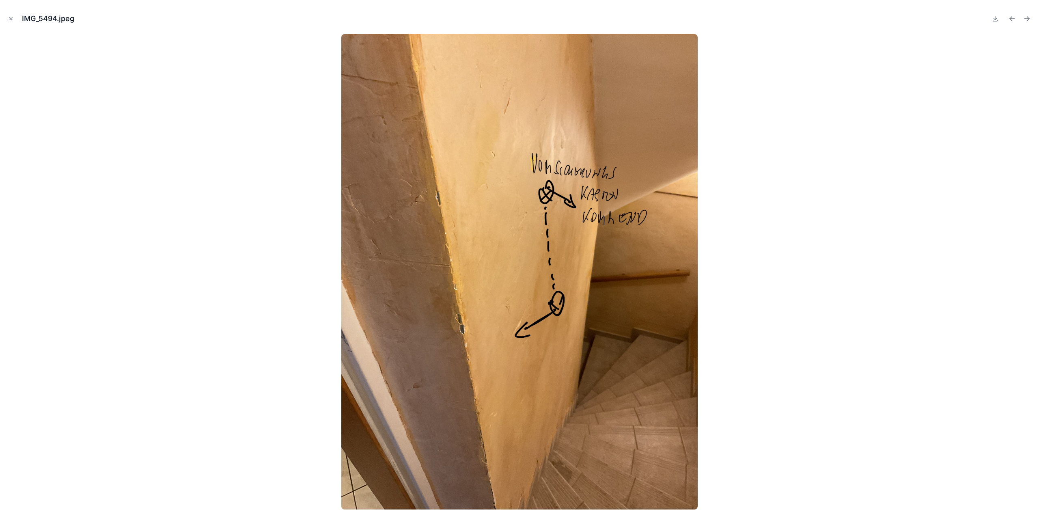
click at [1025, 17] on icon "Next file" at bounding box center [1027, 19] width 8 height 8
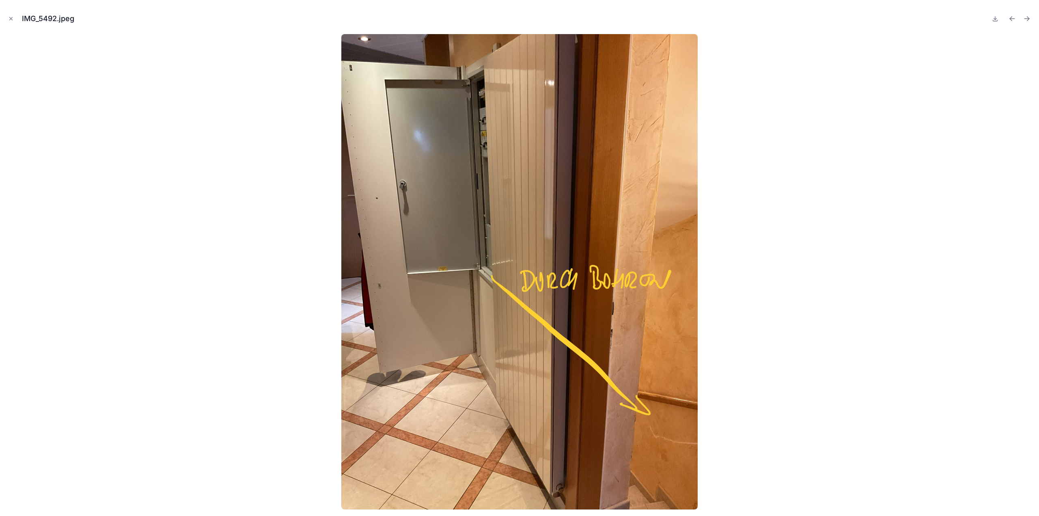
click at [1025, 17] on icon "Next file" at bounding box center [1027, 19] width 8 height 8
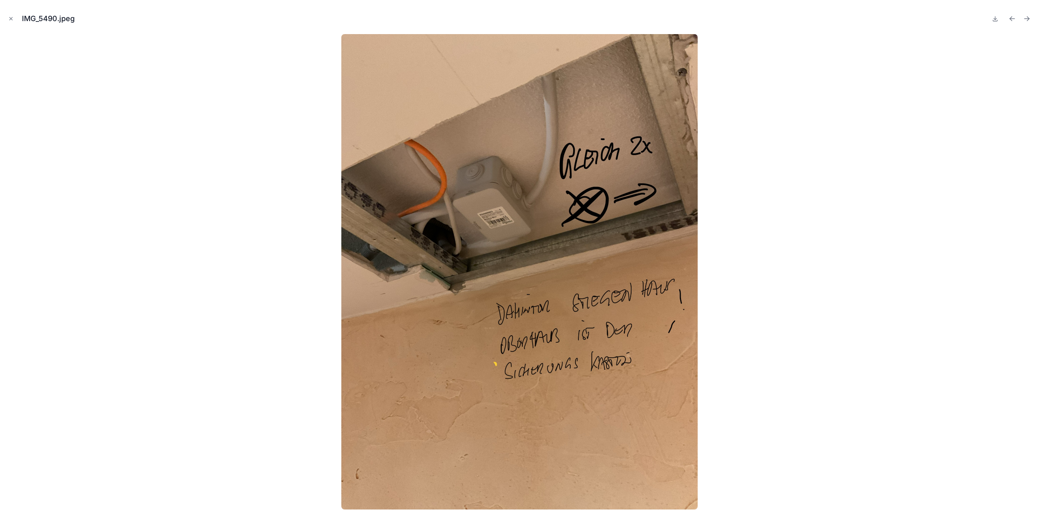
click at [1025, 17] on icon "Next file" at bounding box center [1027, 19] width 8 height 8
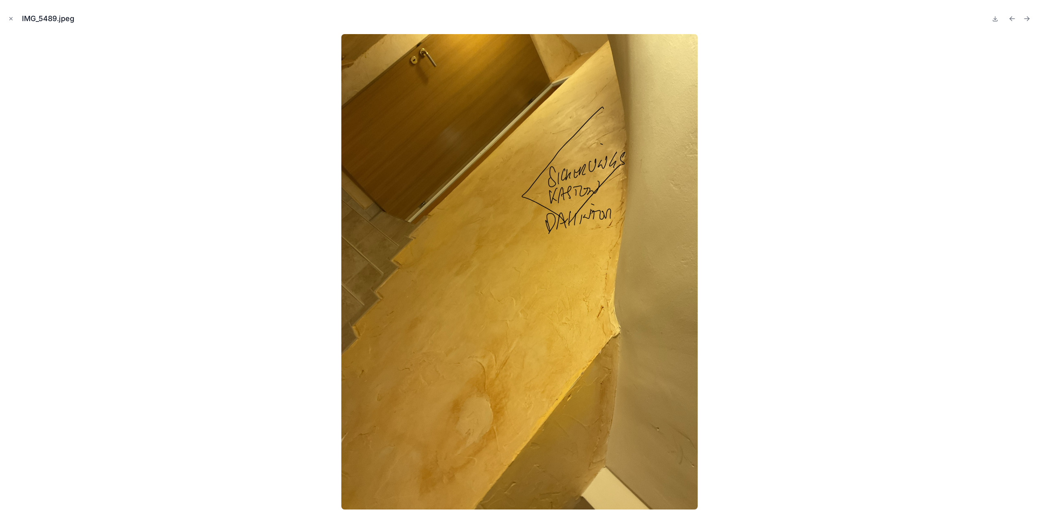
click at [1025, 17] on icon "Next file" at bounding box center [1027, 19] width 8 height 8
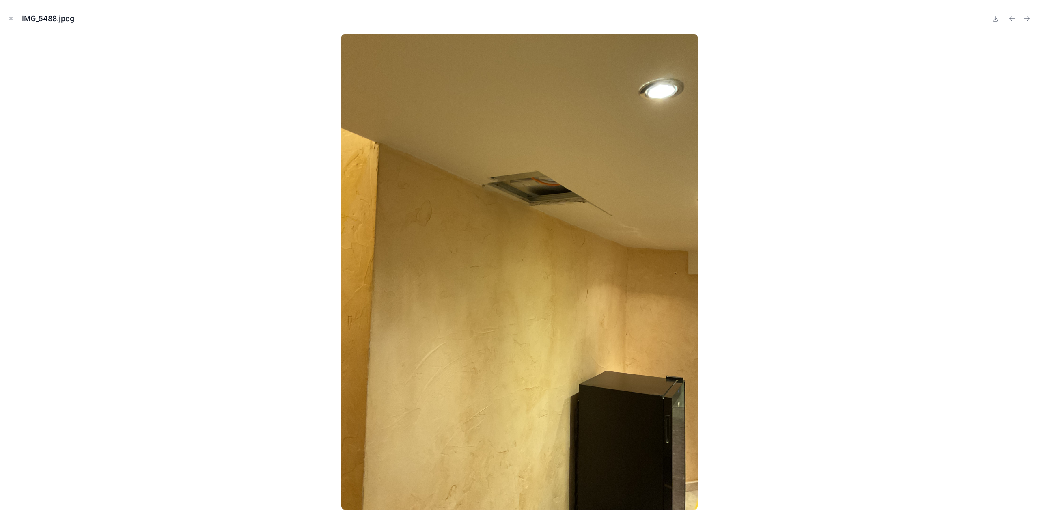
click at [1025, 17] on icon "Next file" at bounding box center [1027, 19] width 8 height 8
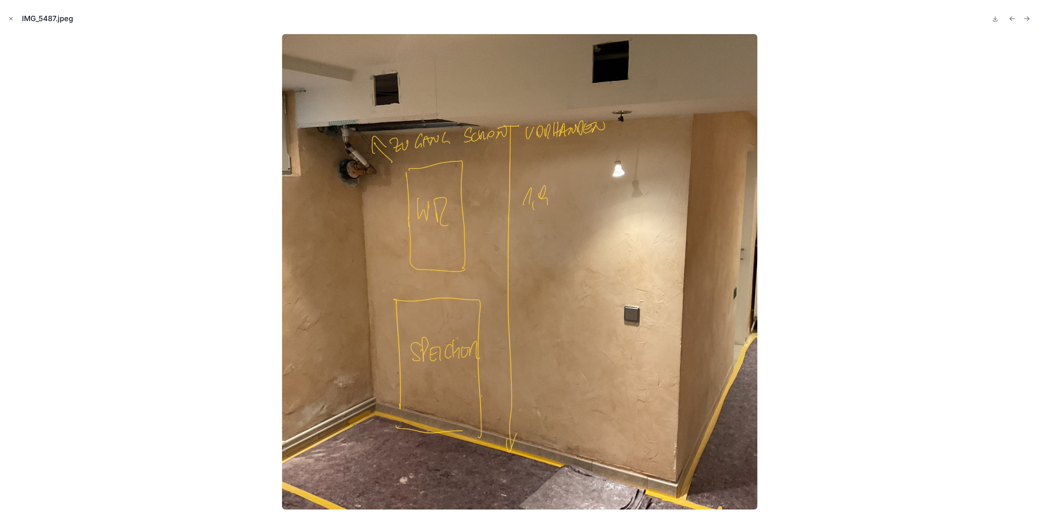
click at [1025, 17] on icon "Next file" at bounding box center [1027, 19] width 8 height 8
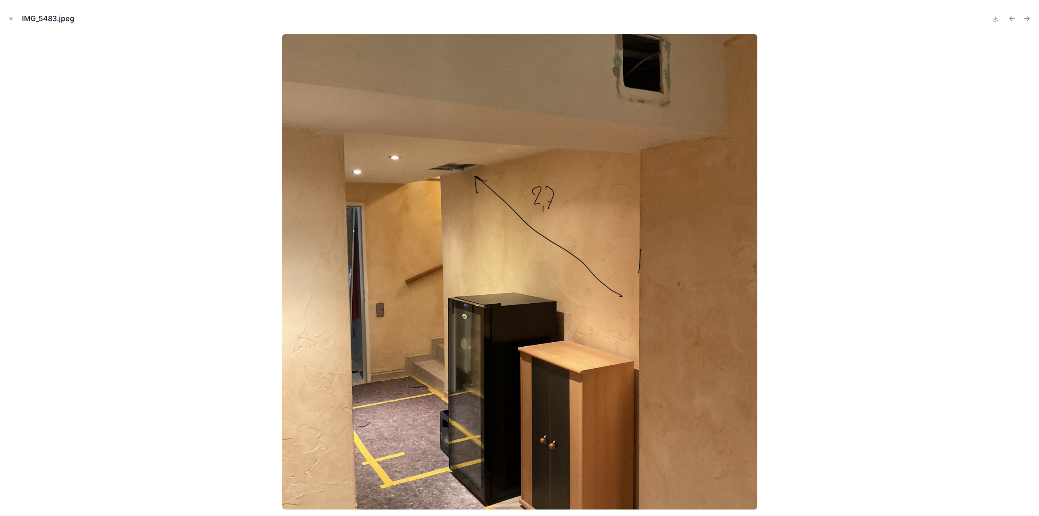
click at [1025, 17] on icon "Next file" at bounding box center [1027, 19] width 8 height 8
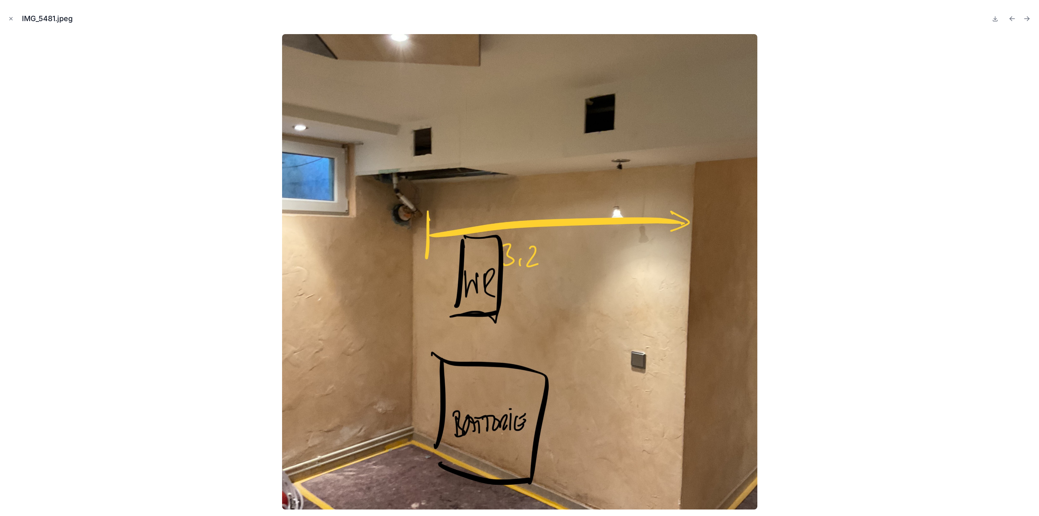
click at [1025, 17] on icon "Next file" at bounding box center [1027, 19] width 8 height 8
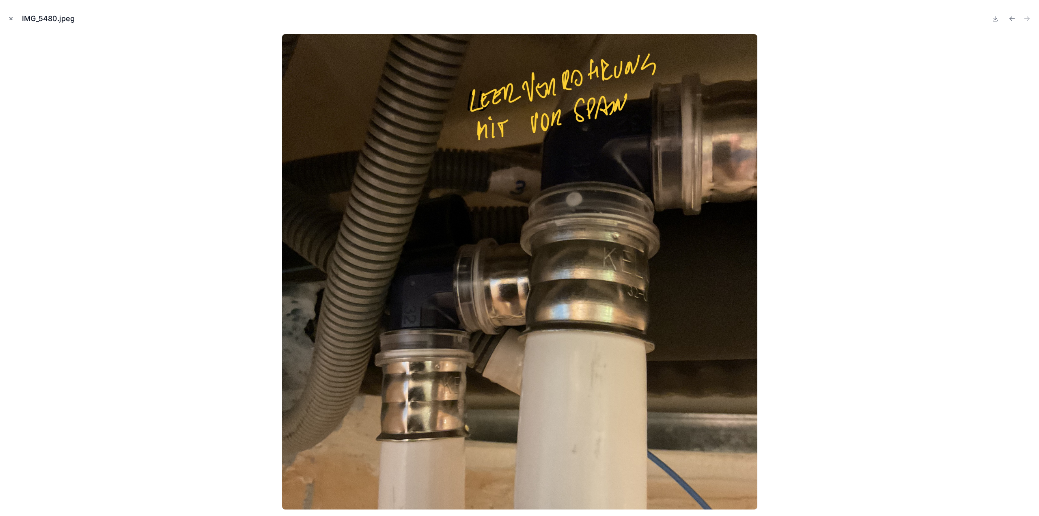
click at [13, 20] on icon "Close modal" at bounding box center [11, 19] width 6 height 6
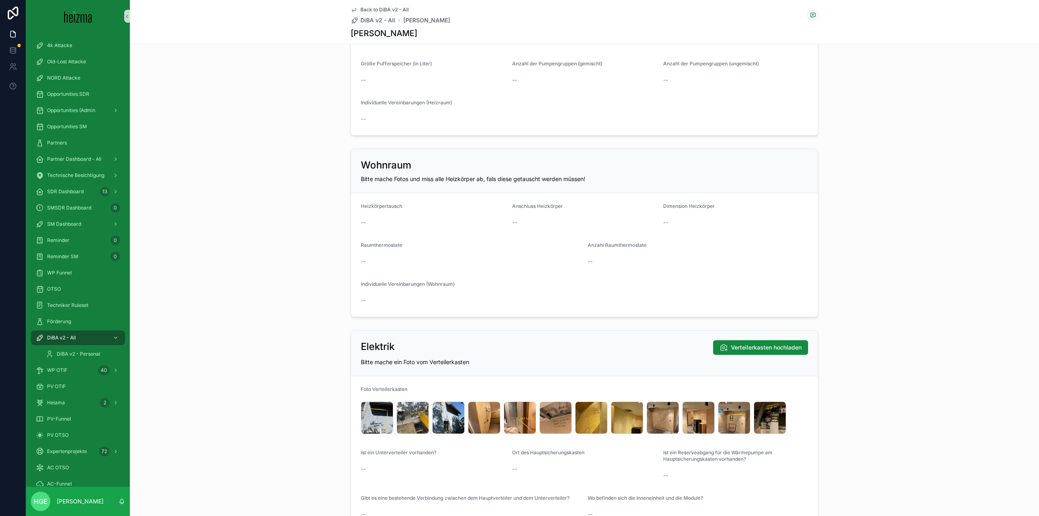
scroll to position [1177, 0]
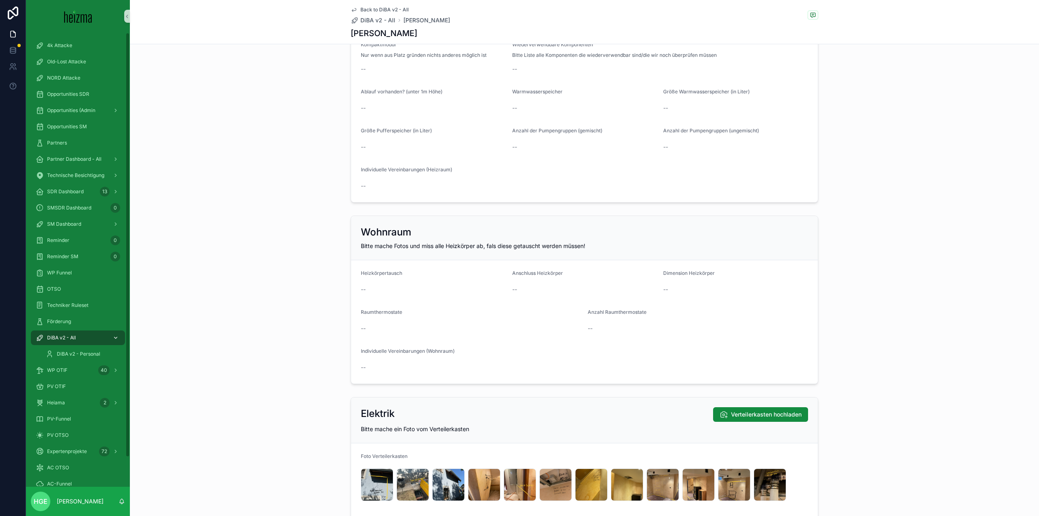
click at [89, 333] on div "DiBA v2 - All" at bounding box center [78, 337] width 84 height 13
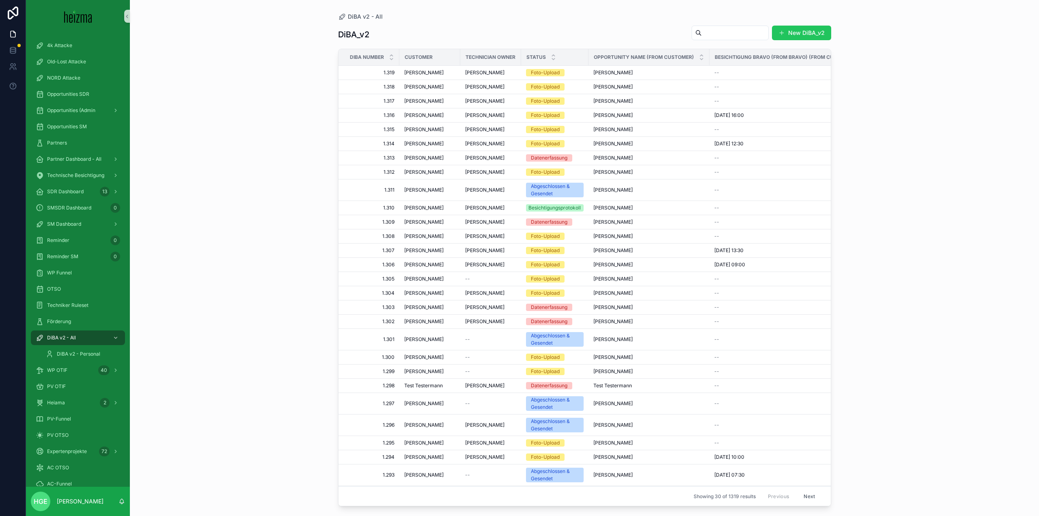
click at [748, 35] on input "scrollable content" at bounding box center [735, 32] width 67 height 11
type input "******"
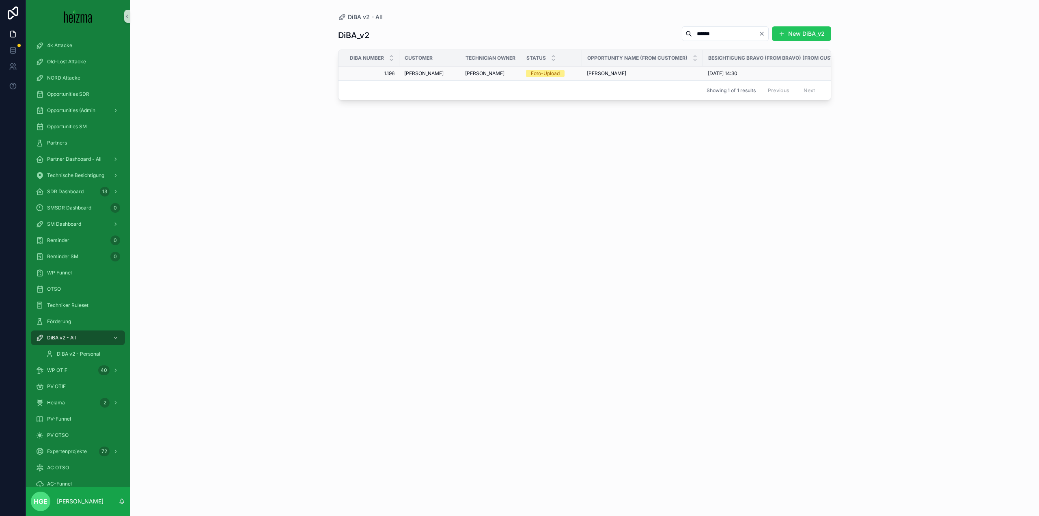
click at [421, 73] on span "Josef Kluger" at bounding box center [423, 73] width 39 height 6
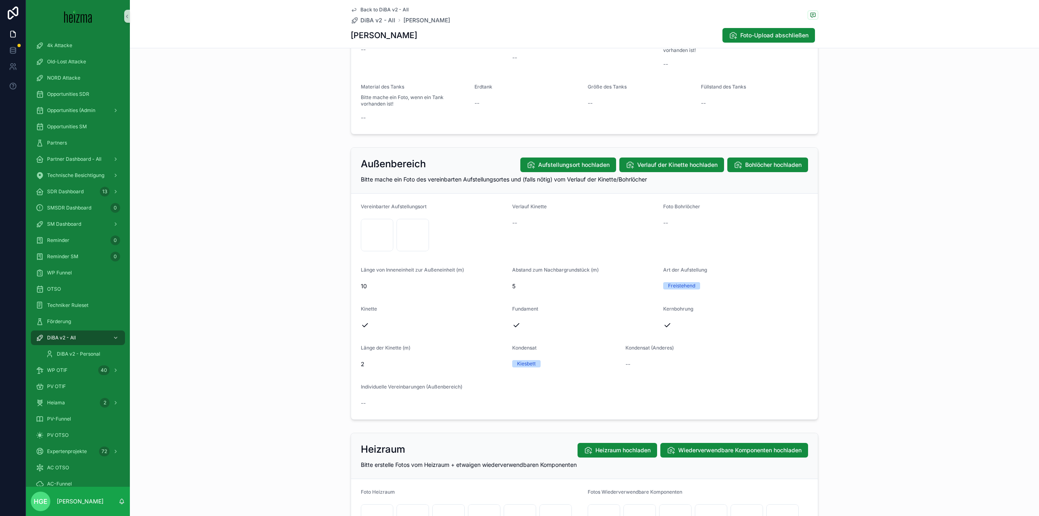
scroll to position [650, 0]
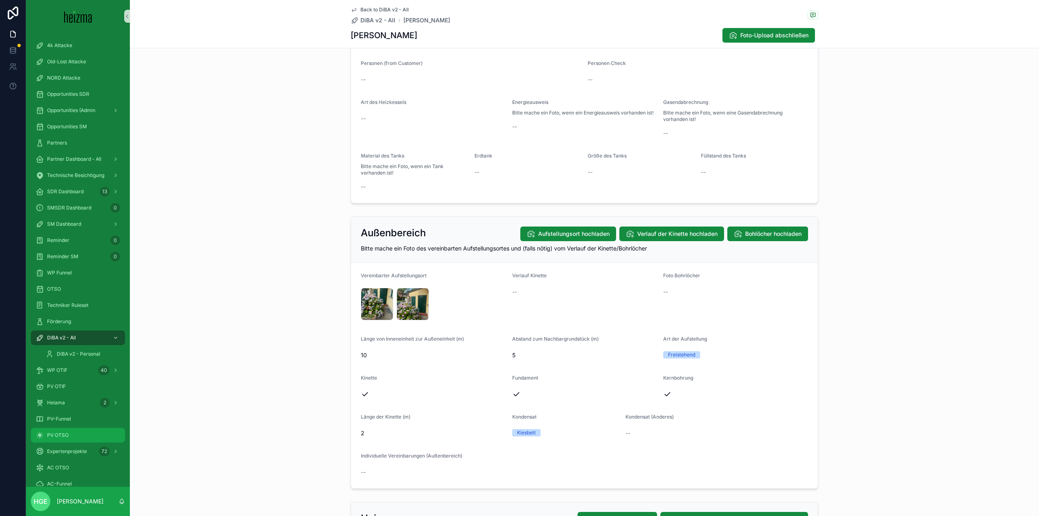
click at [68, 434] on span "PV OTSO" at bounding box center [58, 435] width 22 height 6
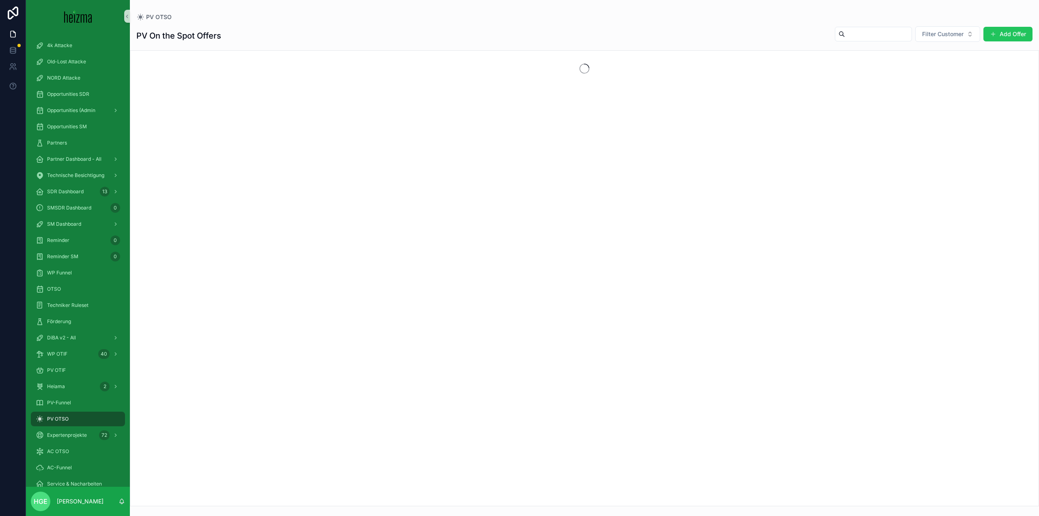
click at [879, 39] on input "scrollable content" at bounding box center [878, 33] width 67 height 11
click at [935, 31] on span "Filter Customer" at bounding box center [942, 34] width 41 height 8
type input "*******"
click at [937, 66] on span "[PERSON_NAME]" at bounding box center [925, 67] width 47 height 8
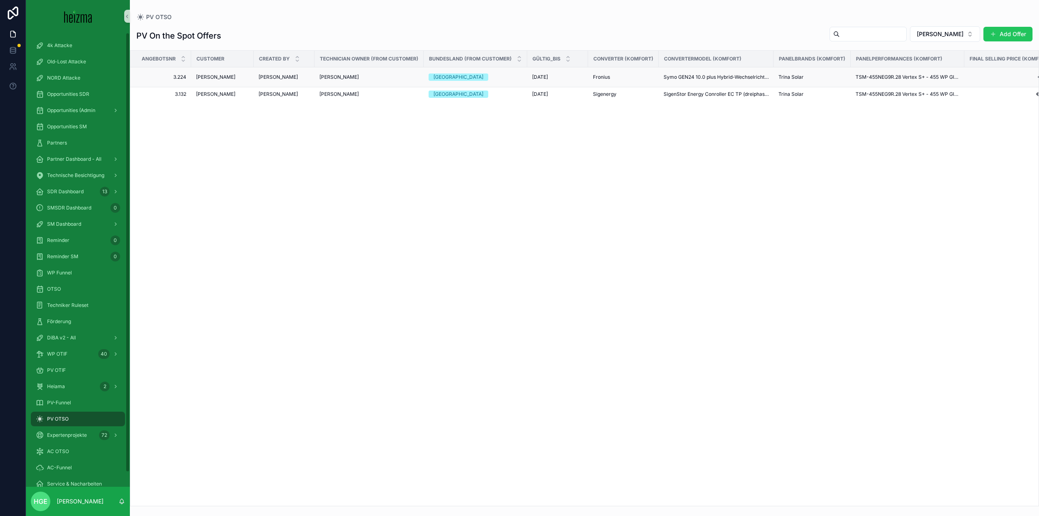
click at [198, 76] on span "[PERSON_NAME]" at bounding box center [215, 77] width 39 height 6
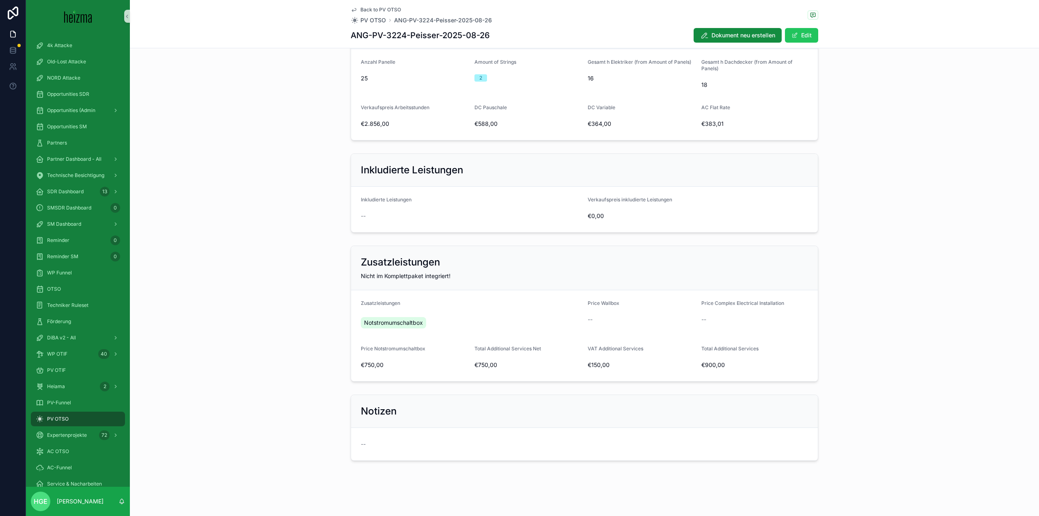
scroll to position [239, 0]
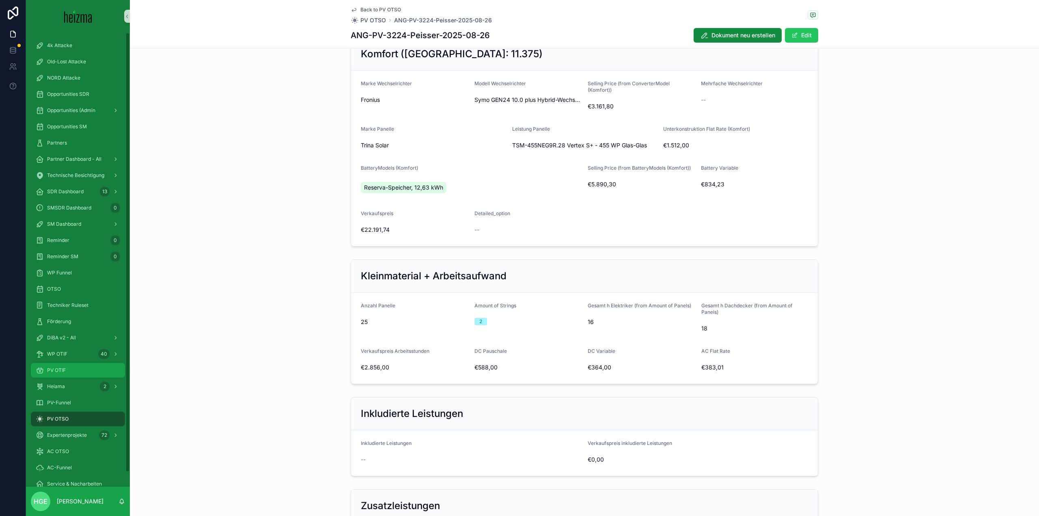
click at [74, 367] on div "PV OTIF" at bounding box center [78, 370] width 84 height 13
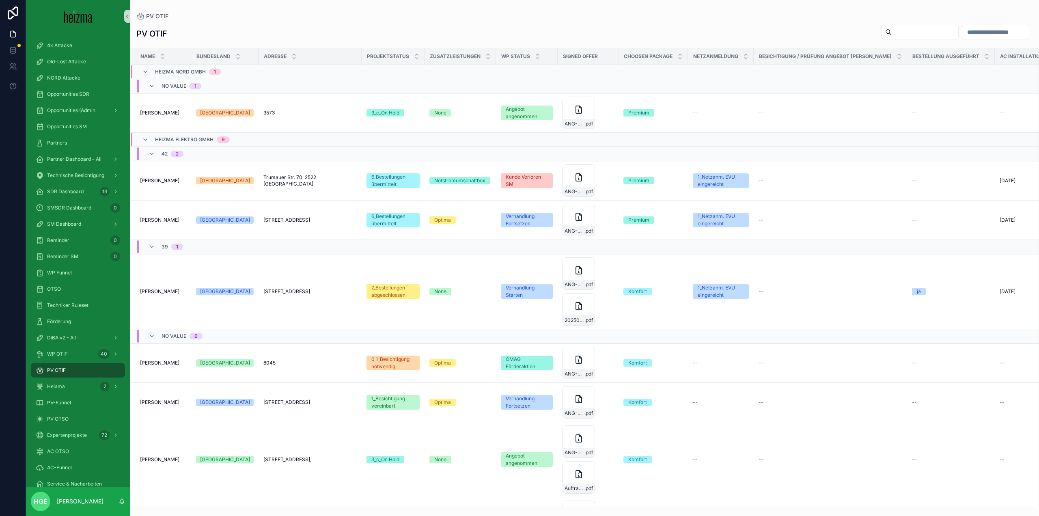
click at [906, 35] on input "scrollable content" at bounding box center [925, 31] width 67 height 11
type input "*******"
